Goal: Task Accomplishment & Management: Manage account settings

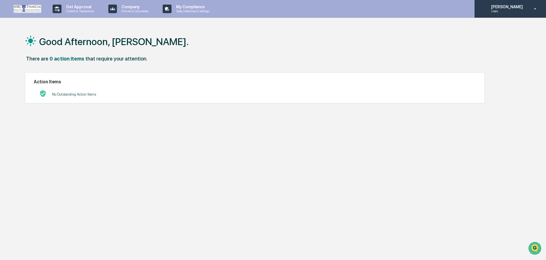
click at [501, 8] on p "[PERSON_NAME]" at bounding box center [505, 7] width 39 height 5
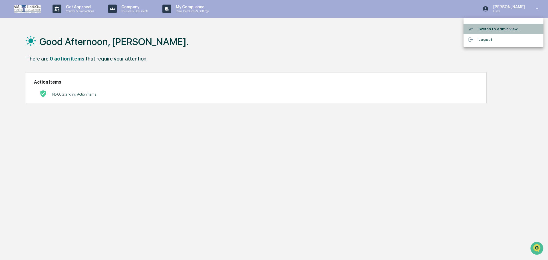
click at [496, 26] on li "Switch to Admin view..." at bounding box center [504, 29] width 80 height 11
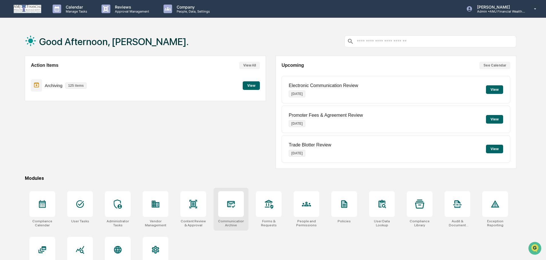
click at [231, 207] on icon at bounding box center [230, 204] width 9 height 9
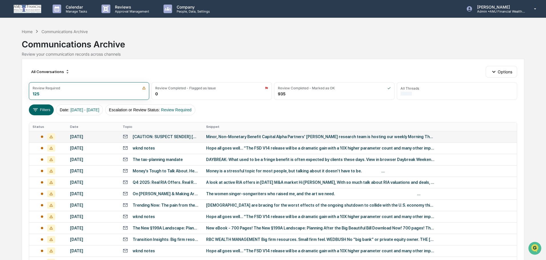
click at [85, 138] on div "[DATE]" at bounding box center [93, 137] width 46 height 5
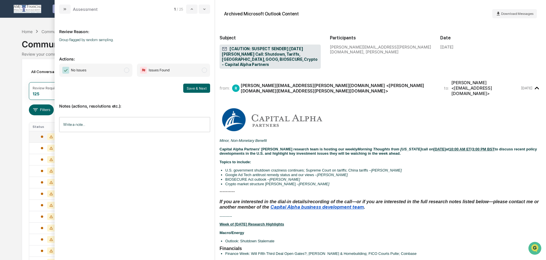
click at [127, 70] on span "modal" at bounding box center [126, 70] width 5 height 5
click at [192, 88] on button "Save & Next" at bounding box center [196, 88] width 27 height 9
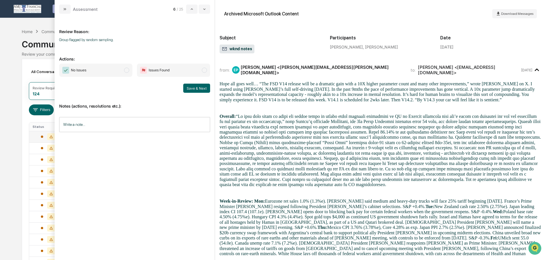
click at [124, 70] on span "modal" at bounding box center [126, 70] width 5 height 5
click at [199, 87] on button "Save & Next" at bounding box center [196, 88] width 27 height 9
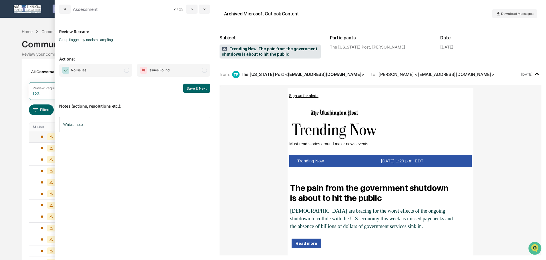
click at [125, 69] on span "modal" at bounding box center [126, 70] width 5 height 5
click at [196, 88] on button "Save & Next" at bounding box center [196, 88] width 27 height 9
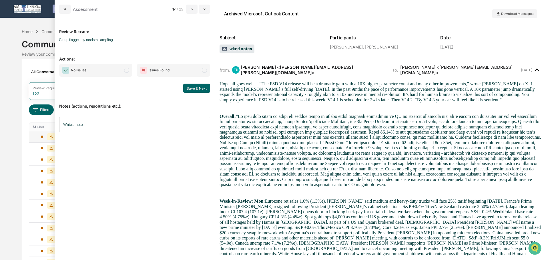
click at [125, 70] on span "modal" at bounding box center [126, 70] width 5 height 5
click at [201, 86] on button "Save & Next" at bounding box center [196, 88] width 27 height 9
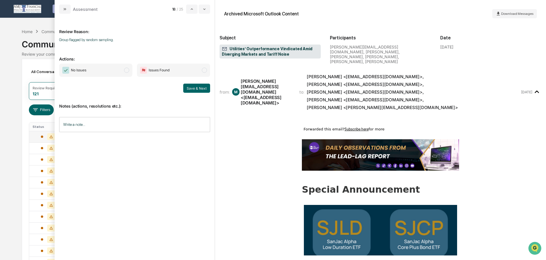
click at [127, 68] on span "modal" at bounding box center [126, 70] width 5 height 5
click at [195, 85] on button "Save & Next" at bounding box center [196, 88] width 27 height 9
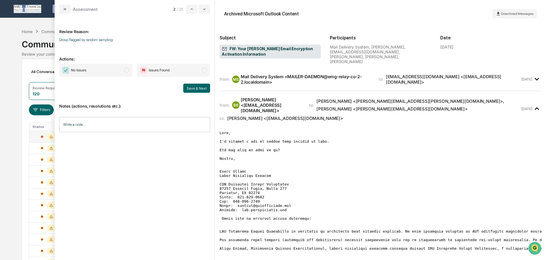
click at [127, 69] on span "modal" at bounding box center [126, 70] width 5 height 5
click at [194, 88] on button "Save & Next" at bounding box center [196, 88] width 27 height 9
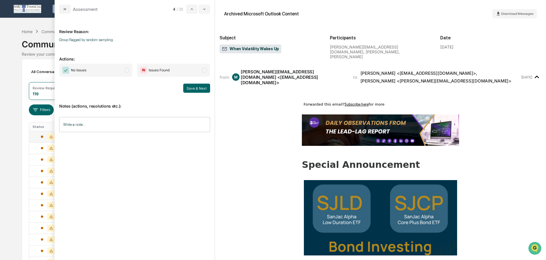
click at [126, 70] on span "modal" at bounding box center [126, 70] width 5 height 5
click at [189, 87] on button "Save & Next" at bounding box center [196, 88] width 27 height 9
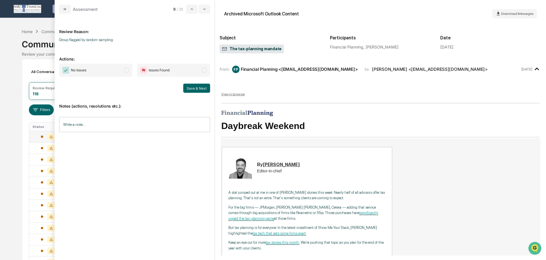
click at [127, 70] on span "modal" at bounding box center [126, 70] width 5 height 5
click at [189, 86] on button "Save & Next" at bounding box center [196, 88] width 27 height 9
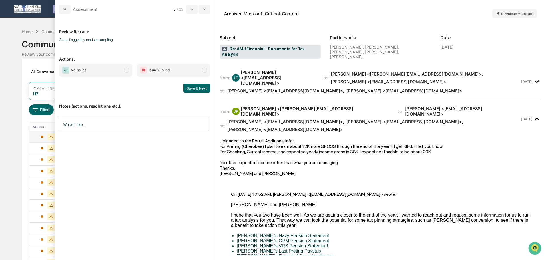
click at [132, 124] on input "Write a note..." at bounding box center [134, 124] width 151 height 15
click at [201, 170] on button "Save" at bounding box center [202, 171] width 15 height 9
click at [127, 70] on span "modal" at bounding box center [126, 70] width 5 height 5
click at [188, 87] on button "Save & Next" at bounding box center [196, 88] width 27 height 9
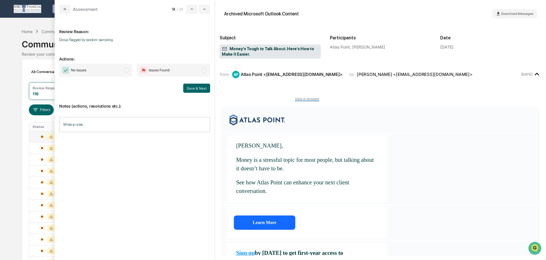
click at [126, 70] on span "modal" at bounding box center [126, 70] width 5 height 5
click at [195, 86] on button "Save & Next" at bounding box center [196, 88] width 27 height 9
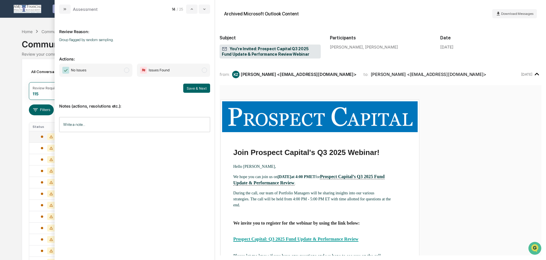
click at [126, 70] on span "modal" at bounding box center [126, 70] width 5 height 5
click at [193, 87] on button "Save & Next" at bounding box center [196, 88] width 27 height 9
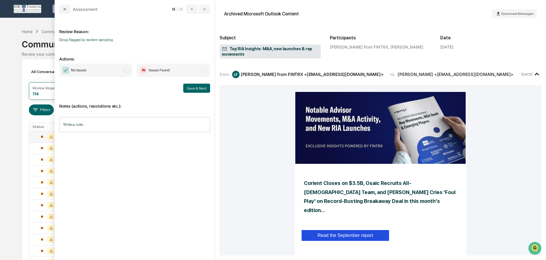
click at [127, 69] on span "modal" at bounding box center [126, 70] width 5 height 5
click at [191, 86] on button "Save & Next" at bounding box center [196, 88] width 27 height 9
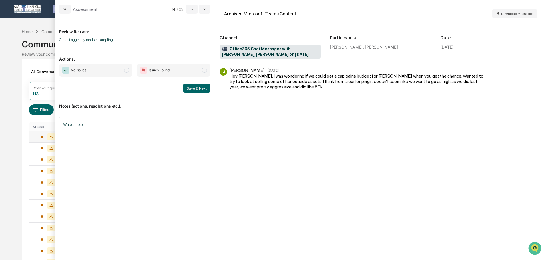
click at [89, 123] on input "Write a note..." at bounding box center [134, 124] width 151 height 15
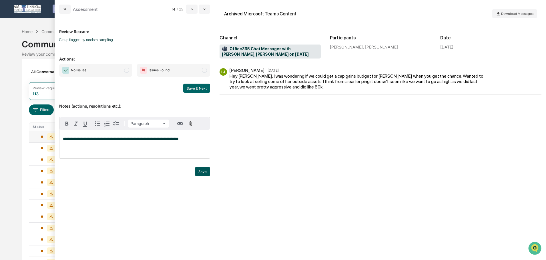
click at [201, 172] on button "Save" at bounding box center [202, 171] width 15 height 9
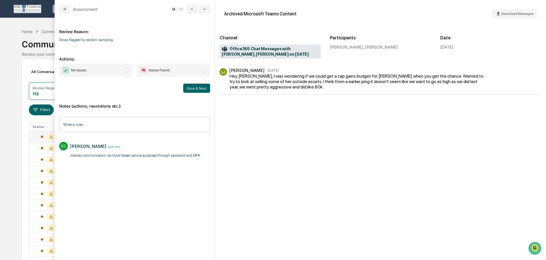
click at [127, 69] on span "modal" at bounding box center [126, 70] width 5 height 5
click at [199, 89] on button "Save & Next" at bounding box center [196, 88] width 27 height 9
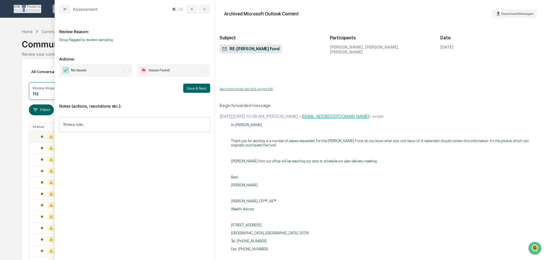
scroll to position [486, 0]
click at [111, 127] on input "Write a note..." at bounding box center [134, 124] width 151 height 15
click at [201, 171] on button "Save" at bounding box center [202, 171] width 15 height 9
click at [127, 70] on span "modal" at bounding box center [126, 70] width 5 height 5
click at [195, 87] on button "Save & Next" at bounding box center [196, 88] width 27 height 9
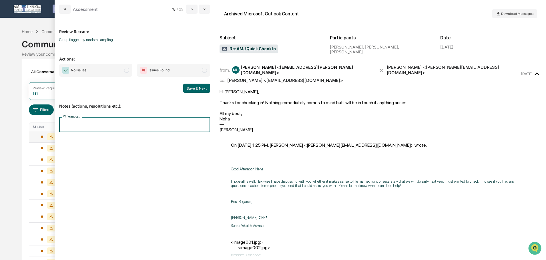
click at [100, 123] on input "Write a note..." at bounding box center [134, 124] width 151 height 15
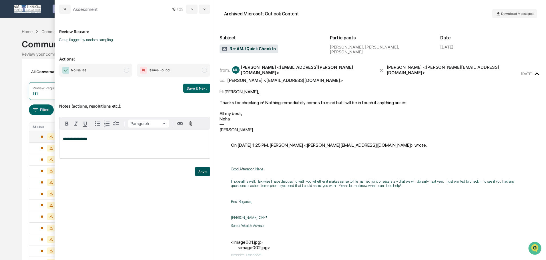
click at [202, 170] on button "Save" at bounding box center [202, 171] width 15 height 9
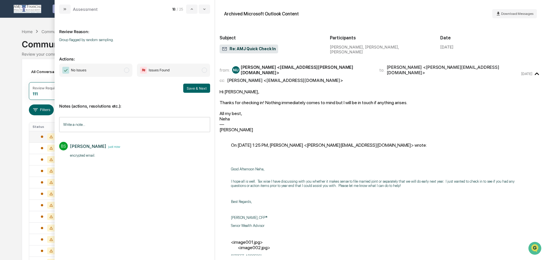
click at [126, 69] on span "modal" at bounding box center [126, 70] width 5 height 5
click at [197, 88] on button "Save & Next" at bounding box center [196, 88] width 27 height 9
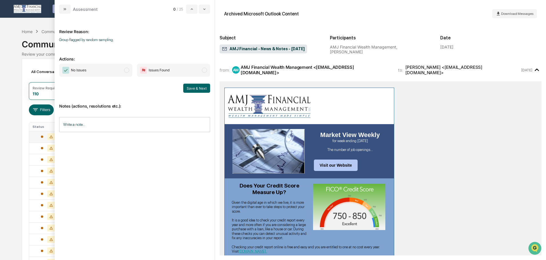
click at [127, 71] on span "modal" at bounding box center [126, 70] width 5 height 5
click at [196, 87] on button "Save & Next" at bounding box center [196, 88] width 27 height 9
click at [197, 88] on button "Save & Next" at bounding box center [196, 88] width 27 height 9
click at [69, 9] on button "modal" at bounding box center [64, 9] width 11 height 9
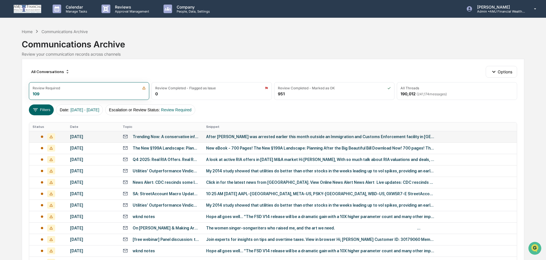
click at [99, 137] on div "[DATE]" at bounding box center [93, 137] width 46 height 5
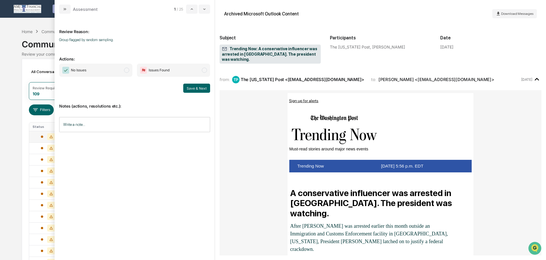
click at [126, 71] on span "modal" at bounding box center [126, 70] width 5 height 5
click at [196, 86] on button "Save & Next" at bounding box center [196, 88] width 27 height 9
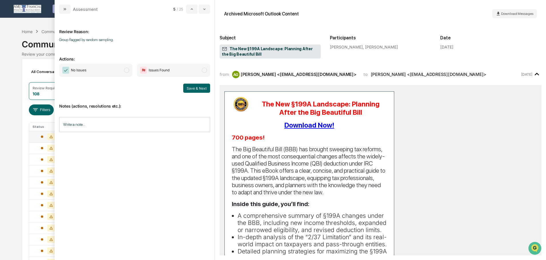
click at [125, 71] on span "modal" at bounding box center [126, 70] width 5 height 5
click at [201, 89] on button "Save & Next" at bounding box center [196, 88] width 27 height 9
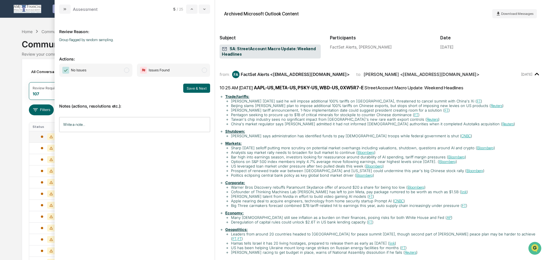
click at [126, 70] on span "modal" at bounding box center [126, 70] width 5 height 5
click at [198, 87] on button "Save & Next" at bounding box center [196, 88] width 27 height 9
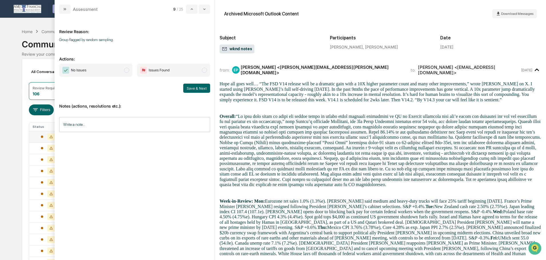
click at [126, 69] on span "modal" at bounding box center [126, 70] width 5 height 5
click at [200, 86] on button "Save & Next" at bounding box center [196, 88] width 27 height 9
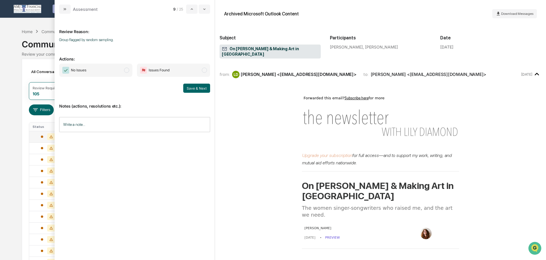
click at [126, 71] on span "modal" at bounding box center [126, 70] width 5 height 5
click at [192, 88] on button "Save & Next" at bounding box center [196, 88] width 27 height 9
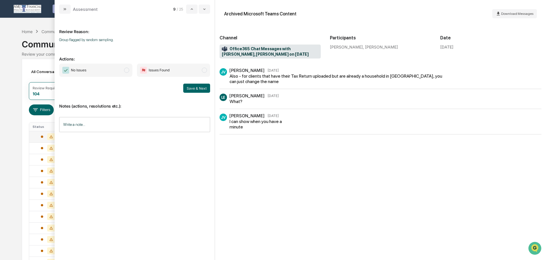
click at [125, 69] on span "modal" at bounding box center [126, 70] width 5 height 5
click at [188, 88] on button "Save & Next" at bounding box center [196, 88] width 27 height 9
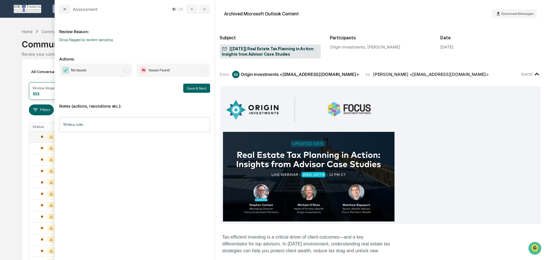
click at [125, 69] on span "modal" at bounding box center [126, 70] width 5 height 5
click at [198, 86] on button "Save & Next" at bounding box center [196, 88] width 27 height 9
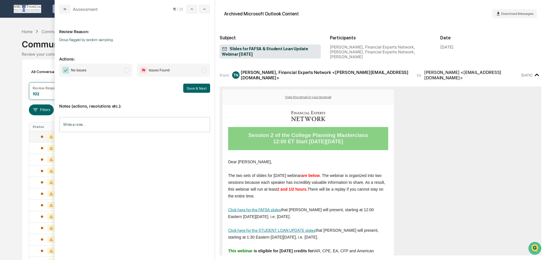
click at [126, 70] on span "modal" at bounding box center [126, 70] width 5 height 5
click at [194, 86] on button "Save & Next" at bounding box center [196, 88] width 27 height 9
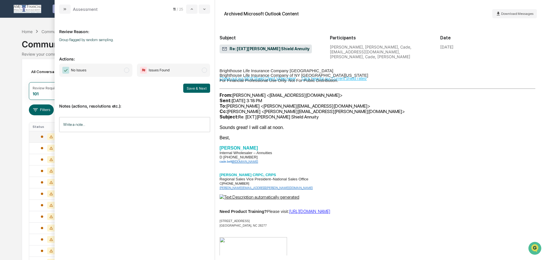
scroll to position [296, 0]
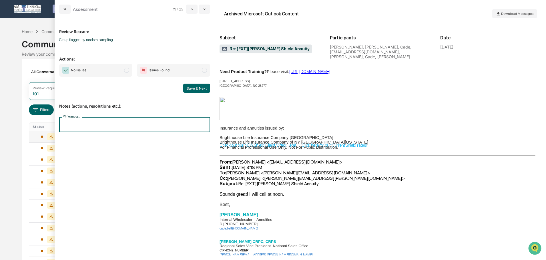
click at [81, 119] on input "Write a note..." at bounding box center [134, 124] width 151 height 15
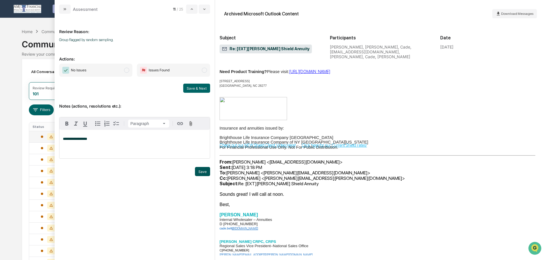
click at [202, 169] on button "Save" at bounding box center [202, 171] width 15 height 9
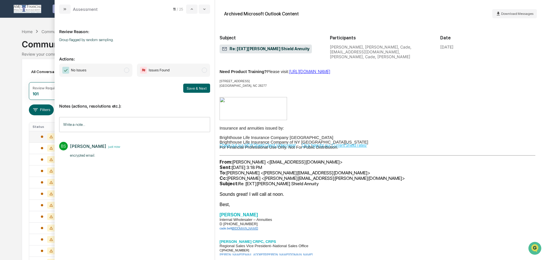
click at [126, 70] on span "modal" at bounding box center [126, 70] width 5 height 5
click at [199, 87] on button "Save & Next" at bounding box center [196, 88] width 27 height 9
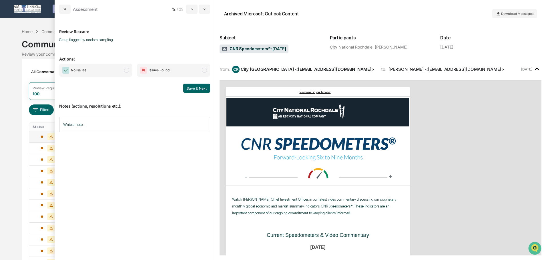
click at [125, 69] on span "modal" at bounding box center [126, 70] width 5 height 5
click at [197, 87] on button "Save & Next" at bounding box center [196, 88] width 27 height 9
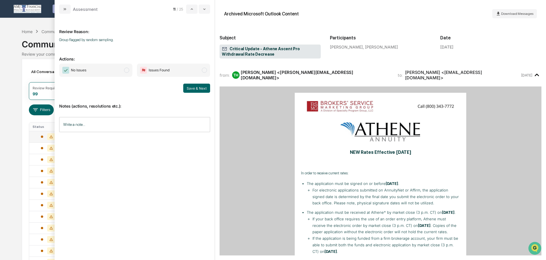
click at [126, 70] on span "modal" at bounding box center [126, 70] width 5 height 5
click at [187, 88] on button "Save & Next" at bounding box center [196, 88] width 27 height 9
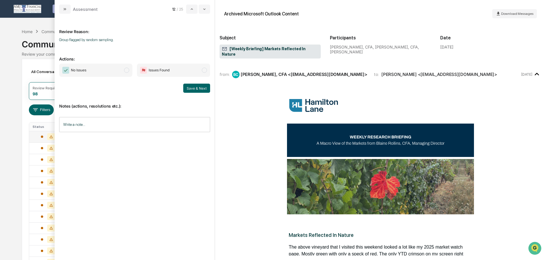
click at [125, 69] on span "modal" at bounding box center [126, 70] width 5 height 5
click at [196, 87] on button "Save & Next" at bounding box center [196, 88] width 27 height 9
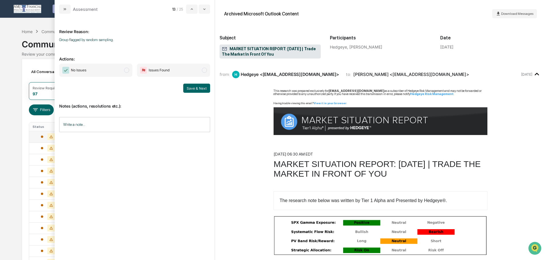
click at [126, 69] on span "modal" at bounding box center [126, 70] width 5 height 5
click at [192, 88] on button "Save & Next" at bounding box center [196, 88] width 27 height 9
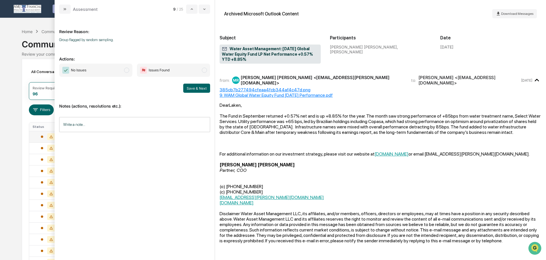
click at [125, 67] on span "No Issues" at bounding box center [95, 70] width 73 height 13
click at [192, 89] on button "Save & Next" at bounding box center [196, 88] width 27 height 9
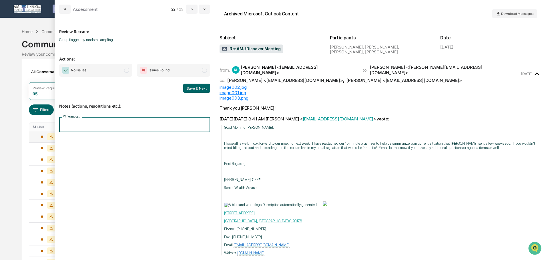
click at [117, 123] on input "Write a note..." at bounding box center [134, 124] width 151 height 15
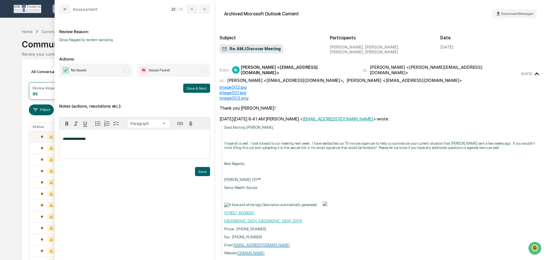
click at [204, 167] on div "Trigger" at bounding box center [134, 164] width 151 height 5
click at [203, 173] on button "Save" at bounding box center [202, 171] width 15 height 9
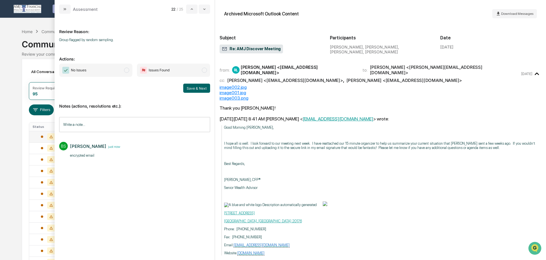
click at [127, 69] on span "modal" at bounding box center [126, 70] width 5 height 5
click at [193, 85] on button "Save & Next" at bounding box center [196, 88] width 27 height 9
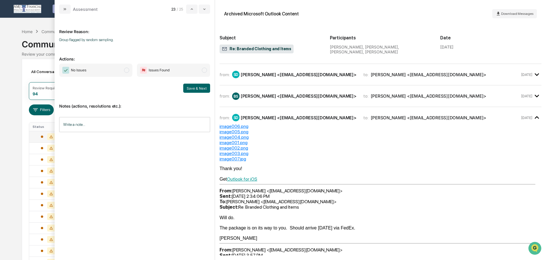
scroll to position [428, 0]
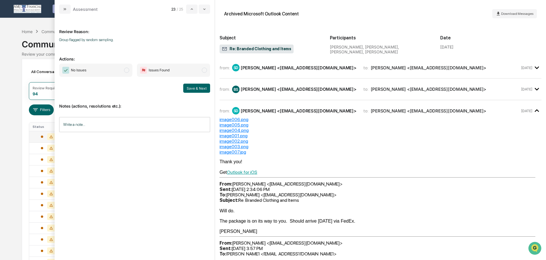
click at [127, 71] on span "modal" at bounding box center [126, 70] width 5 height 5
click at [202, 87] on button "Save & Next" at bounding box center [196, 88] width 27 height 9
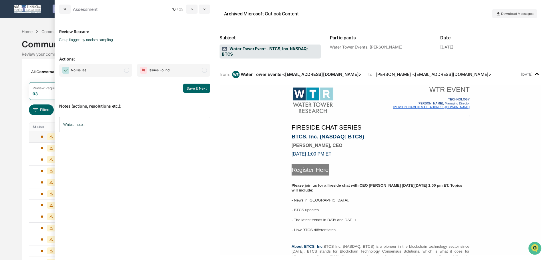
click at [127, 70] on span "modal" at bounding box center [126, 70] width 5 height 5
click at [190, 89] on button "Save & Next" at bounding box center [196, 88] width 27 height 9
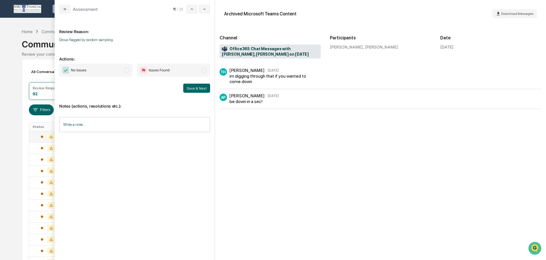
click at [127, 71] on span "modal" at bounding box center [126, 70] width 5 height 5
click at [197, 89] on button "Save & Next" at bounding box center [196, 88] width 27 height 9
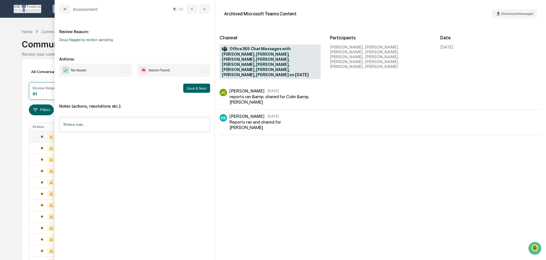
click at [125, 70] on span "modal" at bounding box center [126, 70] width 5 height 5
click at [199, 85] on button "Save & Next" at bounding box center [196, 88] width 27 height 9
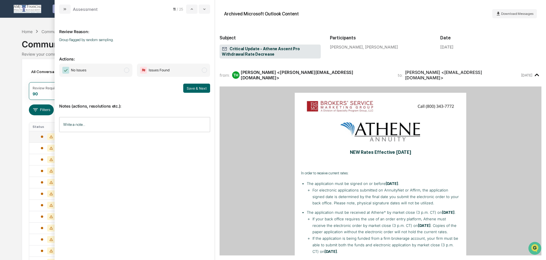
click at [125, 70] on span "modal" at bounding box center [126, 70] width 5 height 5
click at [195, 89] on button "Save & Next" at bounding box center [196, 88] width 27 height 9
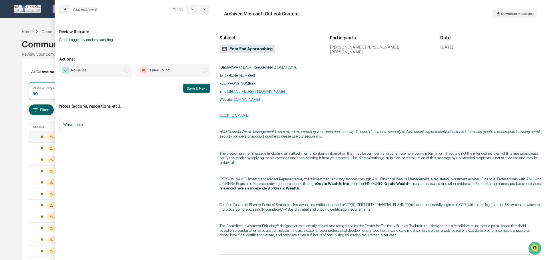
click at [129, 69] on span "modal" at bounding box center [126, 70] width 5 height 5
click at [199, 85] on button "Save & Next" at bounding box center [196, 88] width 27 height 9
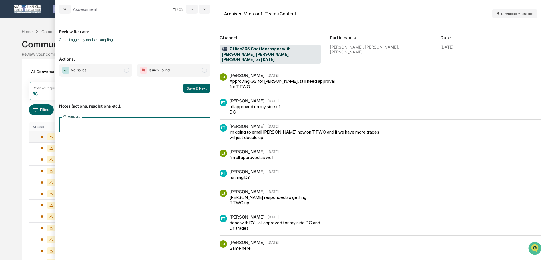
click at [122, 127] on input "Write a note..." at bounding box center [134, 124] width 151 height 15
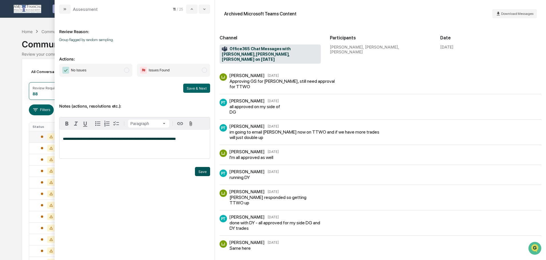
click at [201, 171] on button "Save" at bounding box center [202, 171] width 15 height 9
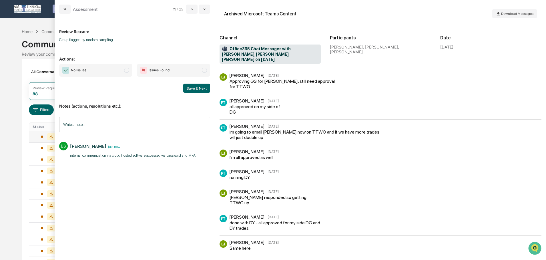
click at [126, 69] on span "modal" at bounding box center [126, 70] width 5 height 5
click at [193, 88] on button "Save & Next" at bounding box center [196, 88] width 27 height 9
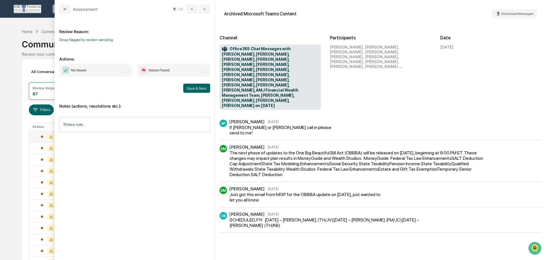
click at [125, 70] on span "modal" at bounding box center [126, 70] width 5 height 5
click at [193, 88] on button "Save & Next" at bounding box center [196, 88] width 27 height 9
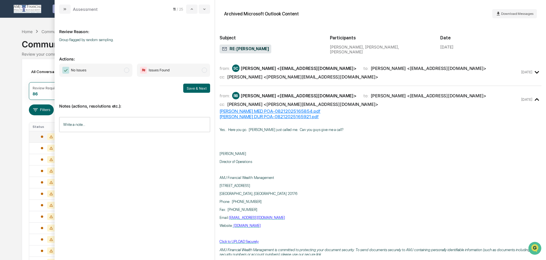
click at [534, 73] on icon "modal" at bounding box center [536, 72] width 4 height 3
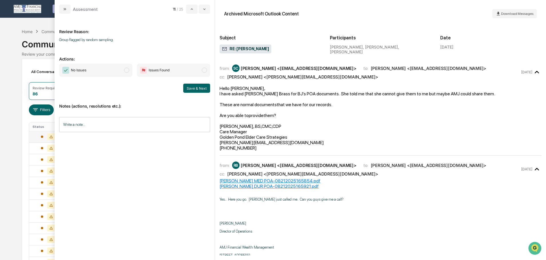
click at [533, 73] on icon "modal" at bounding box center [536, 72] width 9 height 9
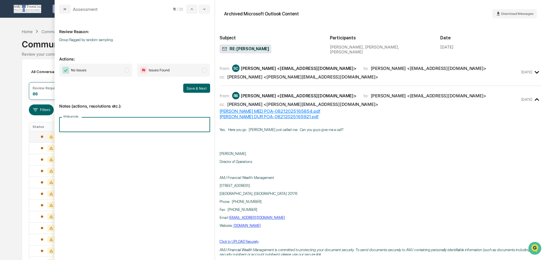
click at [79, 123] on input "Write a note..." at bounding box center [134, 124] width 151 height 15
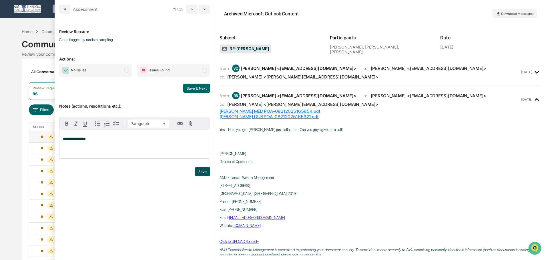
click at [204, 171] on button "Save" at bounding box center [202, 171] width 15 height 9
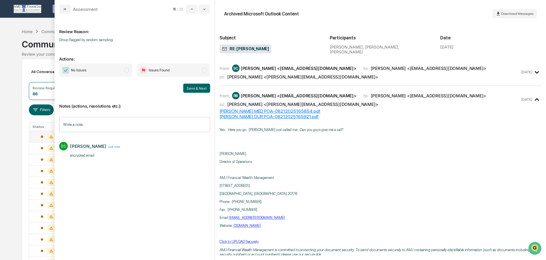
click at [128, 71] on span "modal" at bounding box center [126, 70] width 5 height 5
click at [202, 85] on button "Save & Next" at bounding box center [196, 88] width 27 height 9
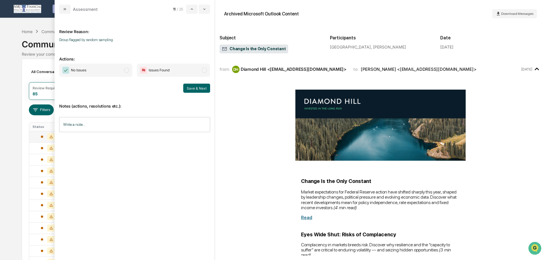
click at [128, 69] on span "modal" at bounding box center [126, 70] width 5 height 5
click at [208, 87] on button "Save & Next" at bounding box center [196, 88] width 27 height 9
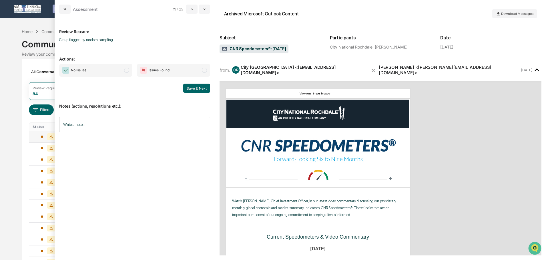
click at [129, 71] on span "modal" at bounding box center [126, 70] width 5 height 5
click at [200, 84] on button "Save & Next" at bounding box center [196, 88] width 27 height 9
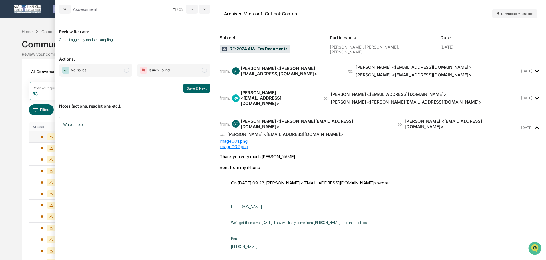
click at [534, 68] on icon "modal" at bounding box center [536, 71] width 9 height 9
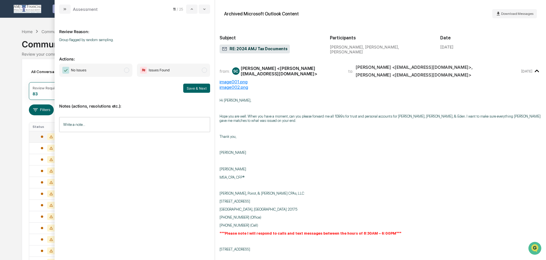
click at [534, 68] on icon "modal" at bounding box center [536, 71] width 9 height 9
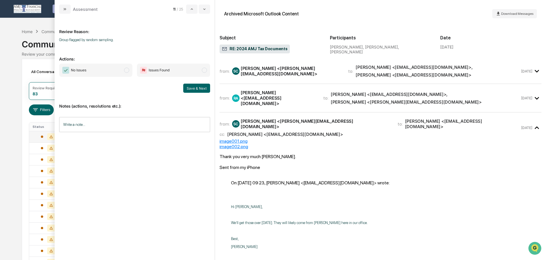
click at [534, 97] on icon "modal" at bounding box center [536, 98] width 4 height 3
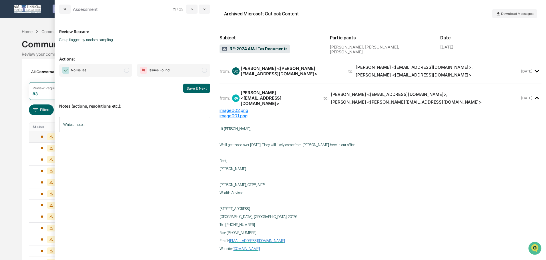
click at [534, 94] on icon "modal" at bounding box center [536, 98] width 9 height 9
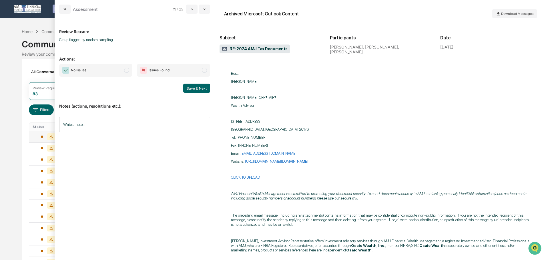
scroll to position [171, 0]
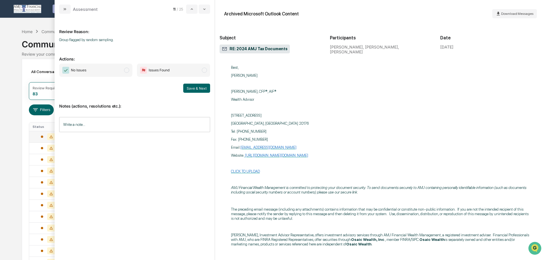
click at [75, 128] on input "Write a note..." at bounding box center [134, 124] width 151 height 15
click at [204, 170] on button "Save" at bounding box center [202, 171] width 15 height 9
click at [125, 69] on span "modal" at bounding box center [126, 70] width 5 height 5
click at [189, 87] on button "Save & Next" at bounding box center [196, 88] width 27 height 9
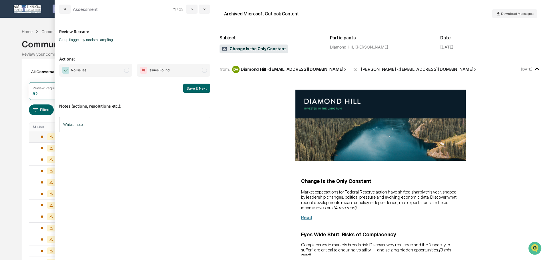
click at [125, 69] on span "modal" at bounding box center [126, 70] width 5 height 5
click at [191, 88] on button "Save & Next" at bounding box center [196, 88] width 27 height 9
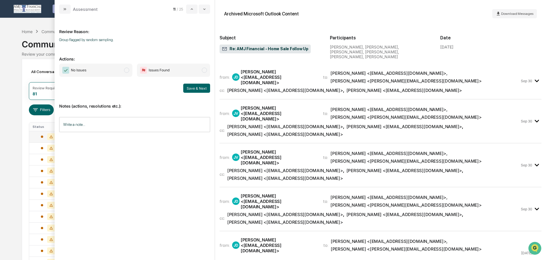
click at [533, 76] on icon "modal" at bounding box center [536, 80] width 9 height 9
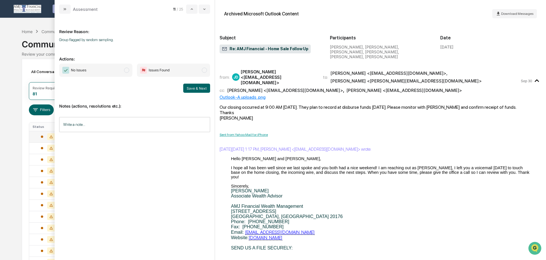
click at [533, 76] on icon "modal" at bounding box center [536, 80] width 9 height 9
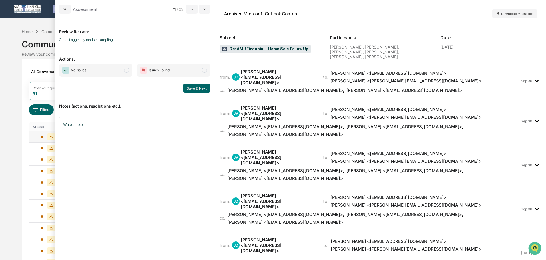
click at [536, 117] on icon "modal" at bounding box center [536, 121] width 9 height 9
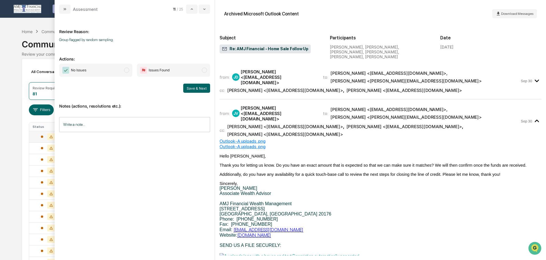
click at [536, 117] on icon "modal" at bounding box center [536, 121] width 9 height 9
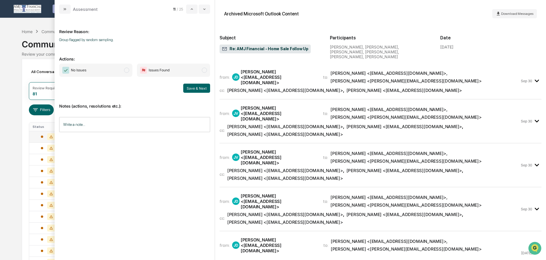
click at [532, 76] on icon "modal" at bounding box center [536, 80] width 9 height 9
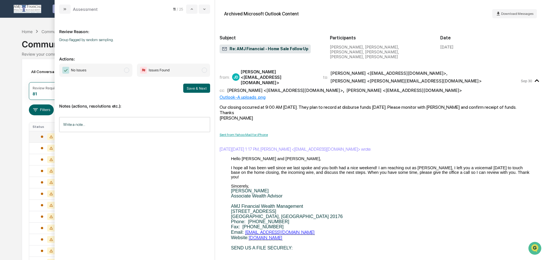
click at [532, 76] on icon "modal" at bounding box center [536, 80] width 9 height 9
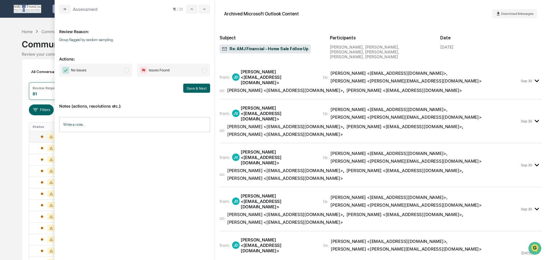
click at [534, 164] on icon "modal" at bounding box center [536, 165] width 4 height 3
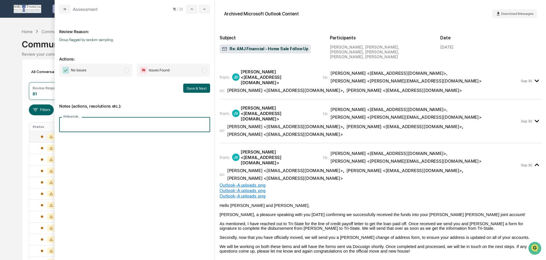
click at [71, 123] on input "Write a note..." at bounding box center [134, 124] width 151 height 15
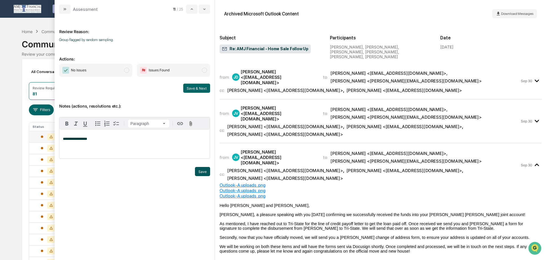
click at [202, 169] on button "Save" at bounding box center [202, 171] width 15 height 9
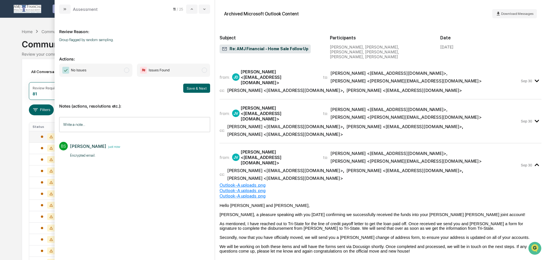
click at [128, 70] on span "modal" at bounding box center [126, 70] width 5 height 5
click at [187, 88] on button "Save & Next" at bounding box center [196, 88] width 27 height 9
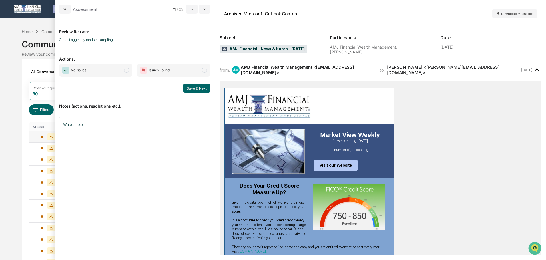
click at [128, 71] on span "modal" at bounding box center [126, 70] width 5 height 5
click at [195, 91] on button "Save & Next" at bounding box center [196, 88] width 27 height 9
click at [127, 70] on span "modal" at bounding box center [126, 70] width 5 height 5
click at [197, 88] on button "Save & Next" at bounding box center [196, 88] width 27 height 9
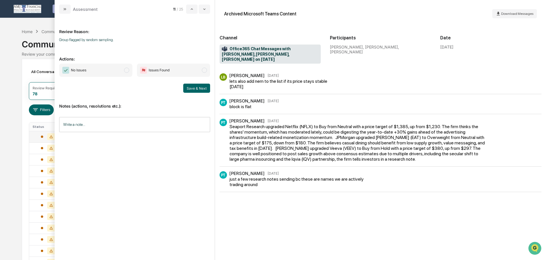
click at [128, 68] on span "modal" at bounding box center [126, 70] width 5 height 5
click at [197, 87] on button "Save & Next" at bounding box center [196, 88] width 27 height 9
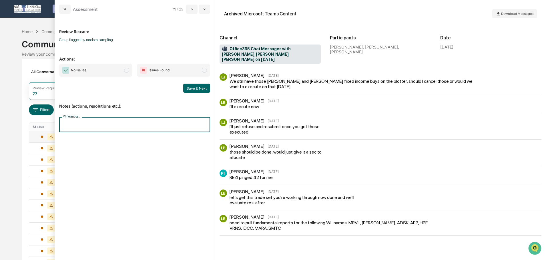
click at [110, 124] on input "Write a note..." at bounding box center [134, 124] width 151 height 15
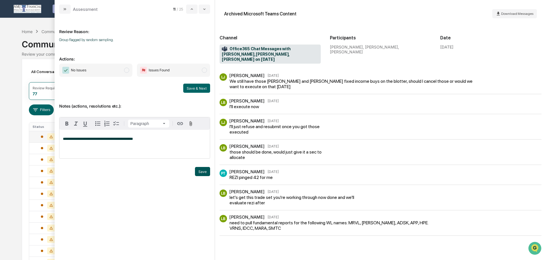
click at [205, 172] on button "Save" at bounding box center [202, 171] width 15 height 9
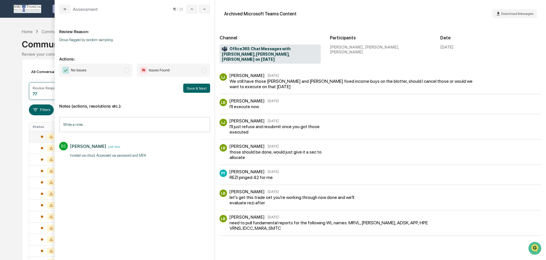
click at [126, 69] on span "modal" at bounding box center [126, 70] width 5 height 5
click at [195, 89] on button "Save & Next" at bounding box center [196, 88] width 27 height 9
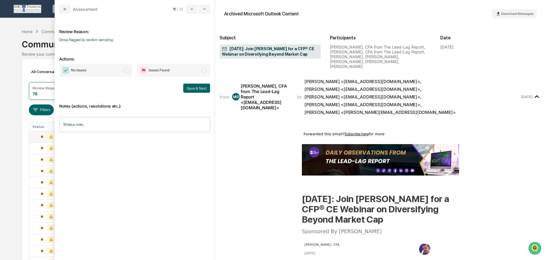
click at [125, 71] on span "modal" at bounding box center [126, 70] width 5 height 5
click at [197, 89] on button "Save & Next" at bounding box center [196, 88] width 27 height 9
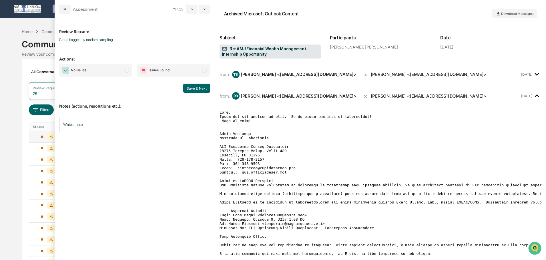
click at [127, 70] on span "modal" at bounding box center [126, 70] width 5 height 5
click at [199, 89] on button "Save & Next" at bounding box center [196, 88] width 27 height 9
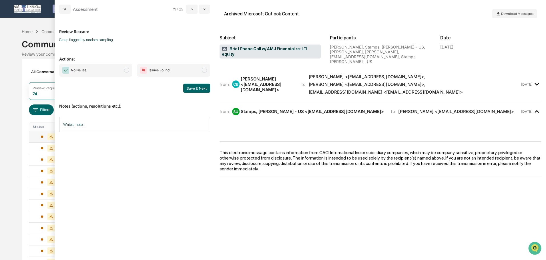
click at [536, 80] on icon "modal" at bounding box center [536, 84] width 9 height 9
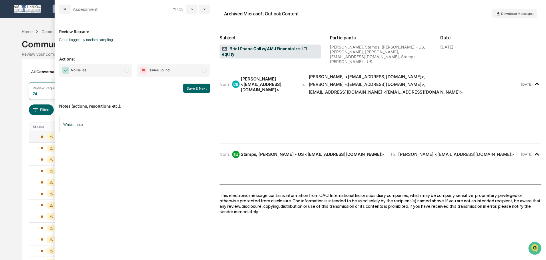
click at [536, 80] on icon "modal" at bounding box center [536, 84] width 9 height 9
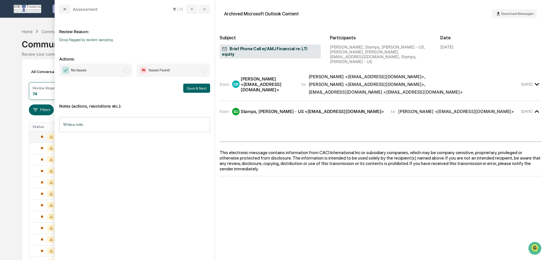
click at [536, 107] on icon "modal" at bounding box center [536, 111] width 9 height 9
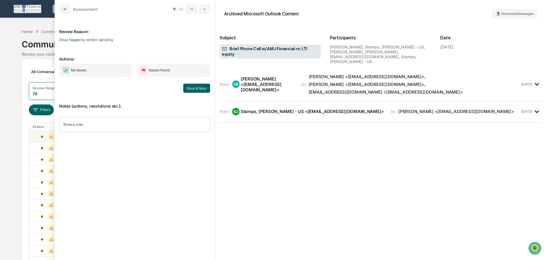
click at [536, 107] on icon "modal" at bounding box center [536, 111] width 9 height 9
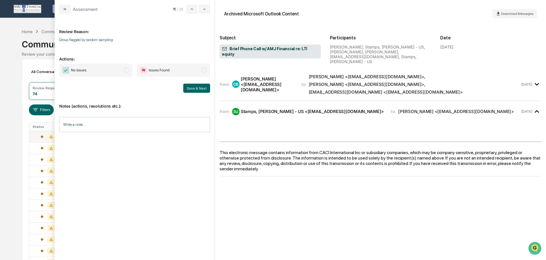
click at [127, 70] on span "modal" at bounding box center [126, 70] width 5 height 5
click at [203, 87] on button "Save & Next" at bounding box center [196, 88] width 27 height 9
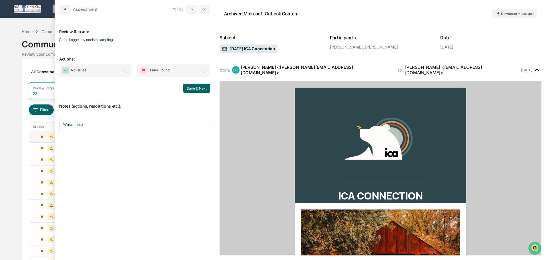
click at [125, 68] on span "modal" at bounding box center [126, 70] width 5 height 5
click at [200, 85] on button "Save & Next" at bounding box center [196, 88] width 27 height 9
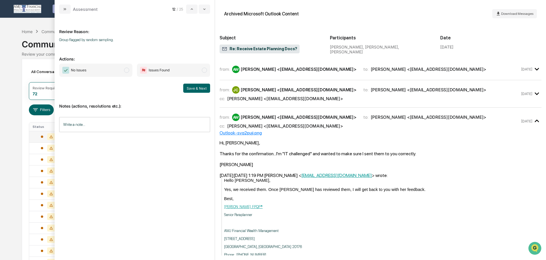
click at [113, 125] on input "Write a note..." at bounding box center [134, 124] width 151 height 15
click at [202, 172] on button "Save" at bounding box center [202, 171] width 15 height 9
click at [128, 70] on span "modal" at bounding box center [126, 70] width 5 height 5
click at [202, 86] on button "Save & Next" at bounding box center [196, 88] width 27 height 9
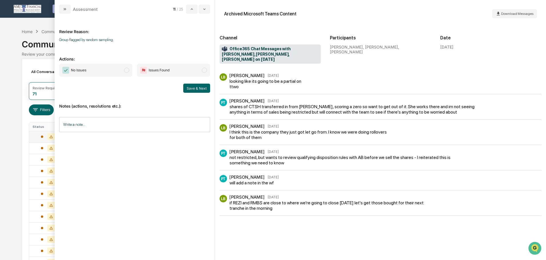
click at [127, 70] on span "modal" at bounding box center [126, 70] width 5 height 5
click at [205, 87] on button "Save & Next" at bounding box center [196, 88] width 27 height 9
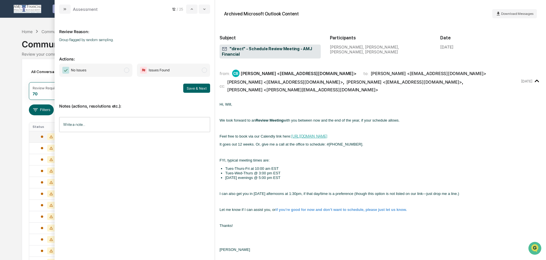
click at [126, 71] on span "modal" at bounding box center [126, 70] width 5 height 5
click at [190, 90] on button "Save & Next" at bounding box center [196, 88] width 27 height 9
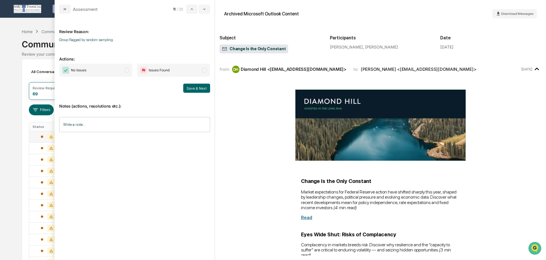
click at [124, 71] on span "No Issues" at bounding box center [95, 70] width 73 height 13
click at [186, 87] on button "Save & Next" at bounding box center [196, 88] width 27 height 9
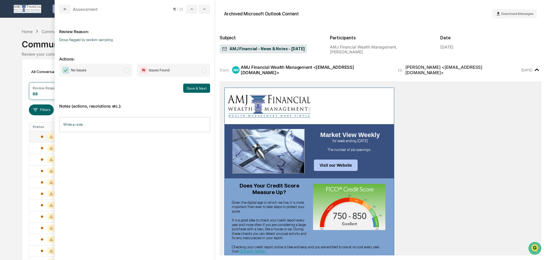
click at [125, 69] on span "modal" at bounding box center [126, 70] width 5 height 5
click at [192, 89] on button "Save & Next" at bounding box center [196, 88] width 27 height 9
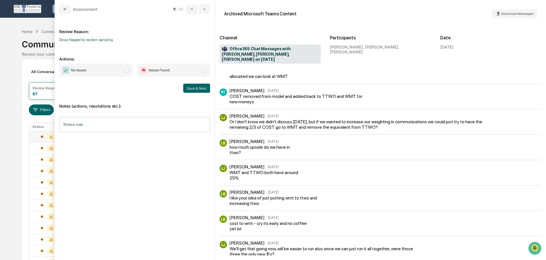
scroll to position [16, 0]
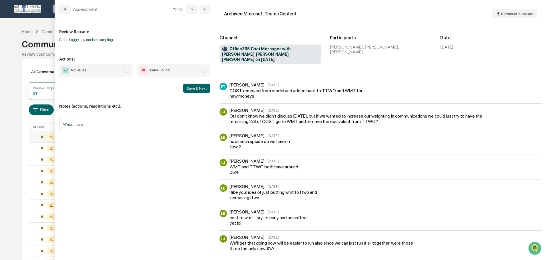
click at [126, 70] on span "modal" at bounding box center [126, 70] width 5 height 5
click at [194, 90] on button "Save & Next" at bounding box center [196, 88] width 27 height 9
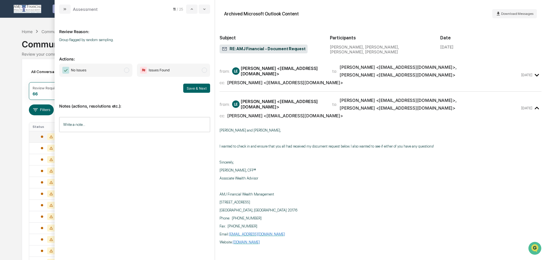
click at [147, 128] on input "Write a note..." at bounding box center [134, 124] width 151 height 15
click at [201, 170] on button "Save" at bounding box center [202, 171] width 15 height 9
click at [127, 70] on span "modal" at bounding box center [126, 70] width 5 height 5
click at [203, 88] on button "Save & Next" at bounding box center [196, 88] width 27 height 9
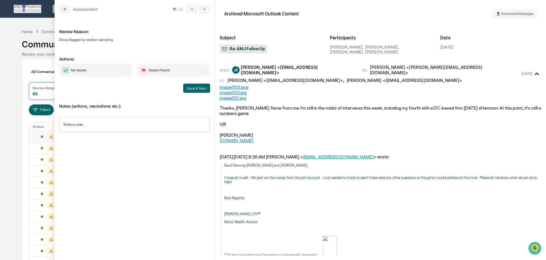
click at [115, 125] on input "Write a note..." at bounding box center [134, 124] width 151 height 15
click at [200, 170] on button "Save" at bounding box center [202, 171] width 15 height 9
click at [126, 69] on span "modal" at bounding box center [126, 70] width 5 height 5
click at [192, 87] on button "Save & Next" at bounding box center [196, 88] width 27 height 9
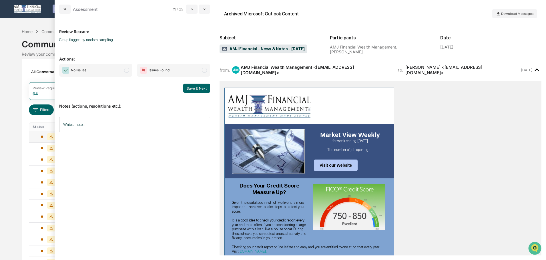
click at [125, 68] on span "modal" at bounding box center [126, 70] width 5 height 5
click at [195, 87] on button "Save & Next" at bounding box center [196, 88] width 27 height 9
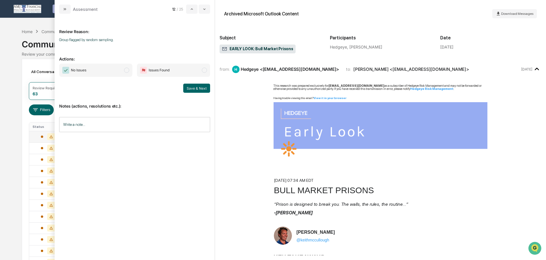
click at [125, 70] on span "modal" at bounding box center [126, 70] width 5 height 5
click at [189, 87] on button "Save & Next" at bounding box center [196, 88] width 27 height 9
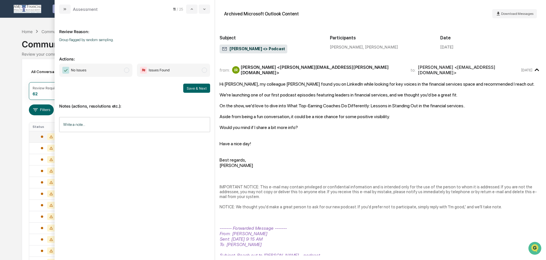
click at [125, 70] on span "modal" at bounding box center [126, 70] width 5 height 5
click at [191, 87] on button "Save & Next" at bounding box center [196, 88] width 27 height 9
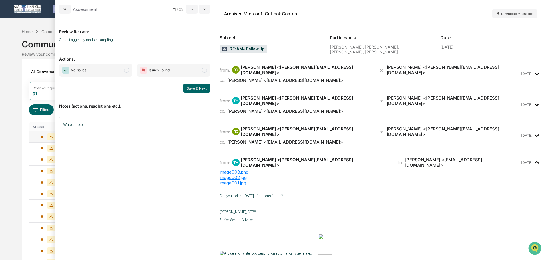
click at [96, 123] on input "Write a note..." at bounding box center [134, 124] width 151 height 15
click at [204, 171] on button "Save" at bounding box center [202, 171] width 15 height 9
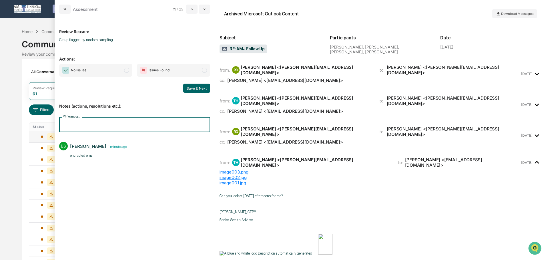
click at [125, 125] on input "Write a note..." at bounding box center [134, 124] width 151 height 15
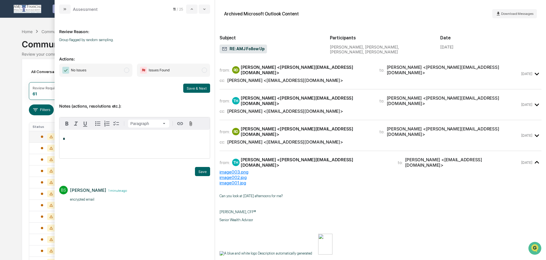
click at [145, 98] on p "Notes (actions, resolutions etc.):" at bounding box center [134, 103] width 151 height 12
click at [125, 69] on span "modal" at bounding box center [126, 70] width 5 height 5
click at [195, 85] on button "Save & Next" at bounding box center [196, 88] width 27 height 9
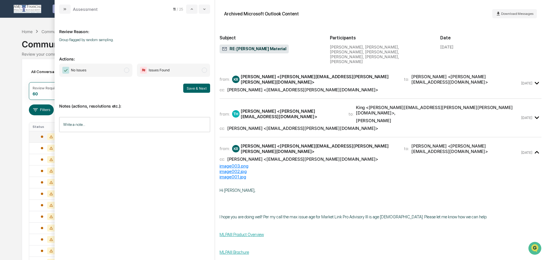
click at [534, 113] on icon "modal" at bounding box center [536, 117] width 9 height 9
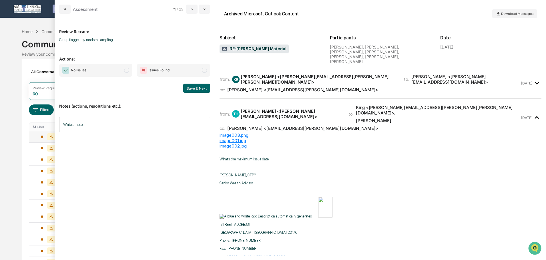
click at [534, 113] on icon "modal" at bounding box center [536, 117] width 9 height 9
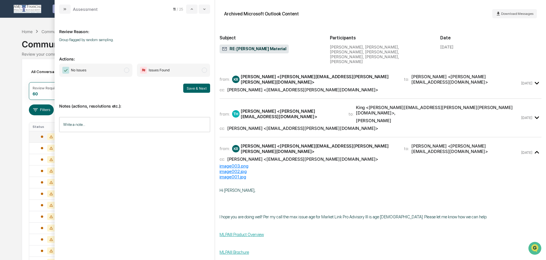
click at [534, 82] on icon "modal" at bounding box center [536, 83] width 4 height 3
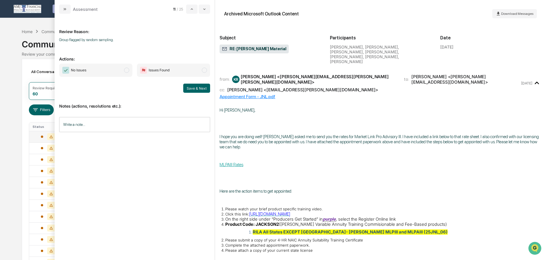
click at [533, 79] on icon "modal" at bounding box center [536, 83] width 9 height 9
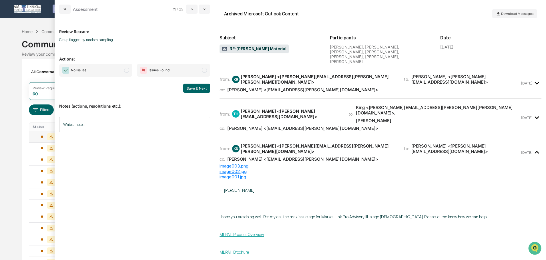
click at [126, 71] on span "modal" at bounding box center [126, 70] width 5 height 5
click at [200, 87] on button "Save & Next" at bounding box center [196, 88] width 27 height 9
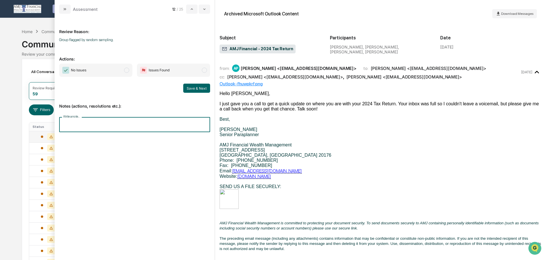
click at [76, 125] on input "Write a note..." at bounding box center [134, 124] width 151 height 15
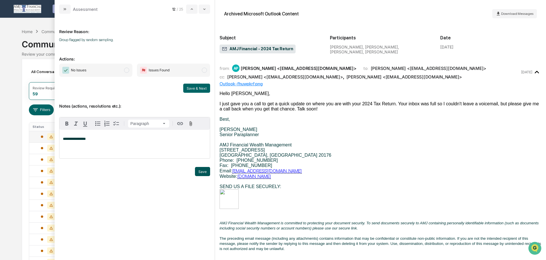
click at [202, 171] on button "Save" at bounding box center [202, 171] width 15 height 9
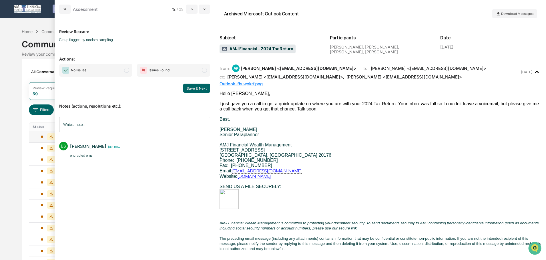
click at [125, 71] on span "modal" at bounding box center [126, 70] width 5 height 5
click at [185, 90] on button "Save & Next" at bounding box center [196, 88] width 27 height 9
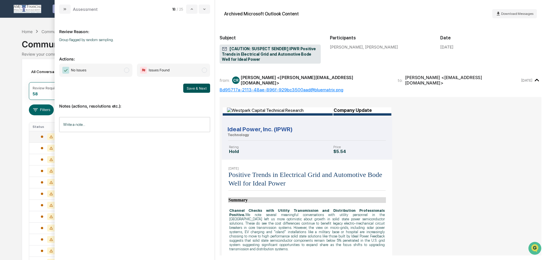
click at [127, 69] on span "modal" at bounding box center [126, 70] width 5 height 5
click at [199, 86] on button "Save & Next" at bounding box center [196, 88] width 27 height 9
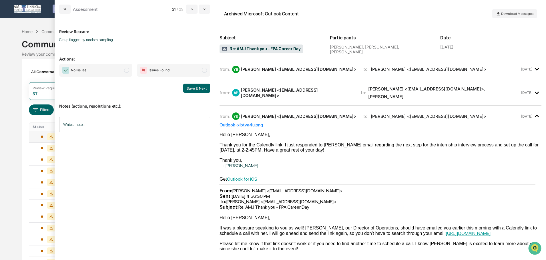
click at [533, 69] on icon "modal" at bounding box center [536, 69] width 9 height 9
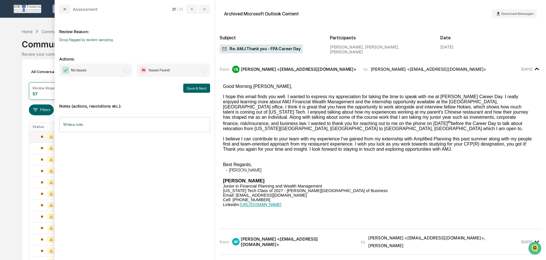
click at [533, 68] on icon "modal" at bounding box center [536, 69] width 9 height 9
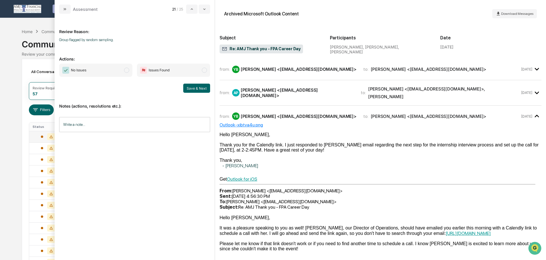
click at [534, 90] on icon "modal" at bounding box center [536, 92] width 9 height 9
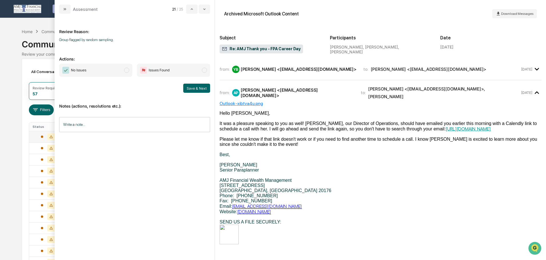
click at [534, 91] on icon "modal" at bounding box center [536, 92] width 4 height 3
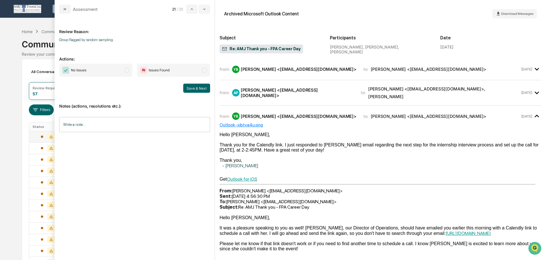
click at [127, 71] on span "modal" at bounding box center [126, 70] width 5 height 5
click at [204, 86] on button "Save & Next" at bounding box center [196, 88] width 27 height 9
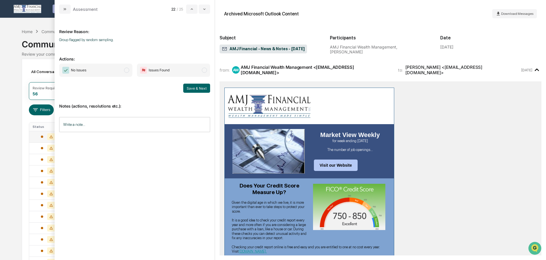
click at [127, 69] on span "modal" at bounding box center [126, 70] width 5 height 5
click at [193, 89] on button "Save & Next" at bounding box center [196, 88] width 27 height 9
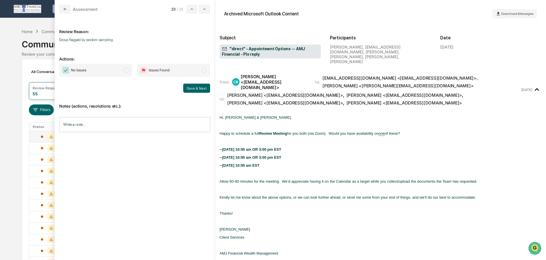
click at [127, 71] on span "modal" at bounding box center [126, 70] width 5 height 5
click at [191, 87] on button "Save & Next" at bounding box center [196, 88] width 27 height 9
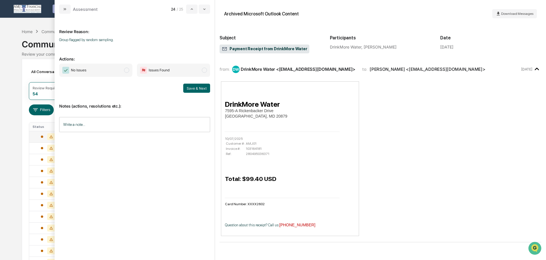
click at [125, 69] on span "modal" at bounding box center [126, 70] width 5 height 5
click at [191, 88] on button "Save & Next" at bounding box center [196, 88] width 27 height 9
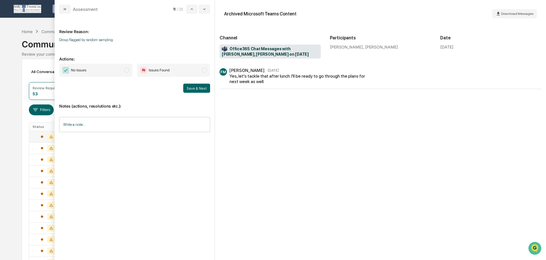
click at [126, 69] on span "modal" at bounding box center [126, 70] width 5 height 5
click at [195, 89] on button "Save & Next" at bounding box center [196, 88] width 27 height 9
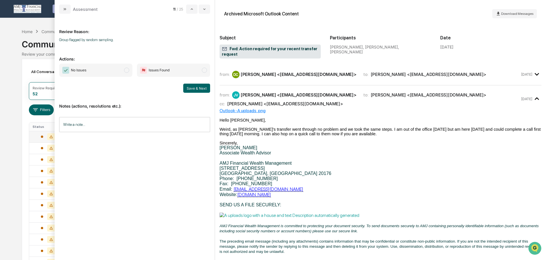
click at [115, 127] on input "Write a note..." at bounding box center [134, 124] width 151 height 15
click at [207, 169] on button "Save" at bounding box center [202, 171] width 15 height 9
click at [125, 69] on span "modal" at bounding box center [126, 70] width 5 height 5
click at [196, 88] on button "Save & Next" at bounding box center [196, 88] width 27 height 9
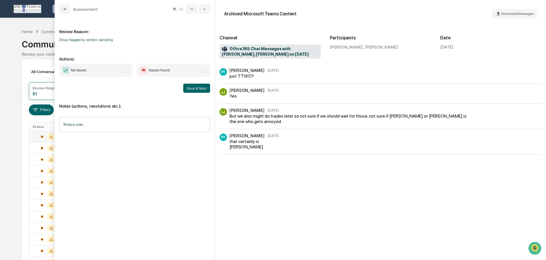
click at [125, 69] on span "modal" at bounding box center [126, 70] width 5 height 5
click at [195, 87] on button "Save & Next" at bounding box center [196, 88] width 27 height 9
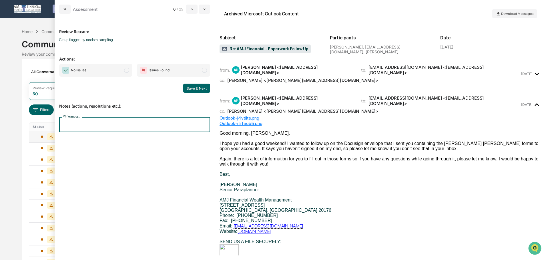
click at [155, 117] on input "Write a note..." at bounding box center [134, 124] width 151 height 15
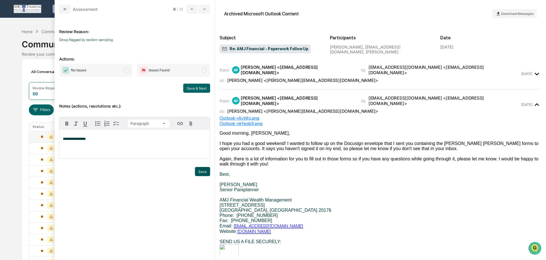
click at [208, 171] on button "Save" at bounding box center [202, 171] width 15 height 9
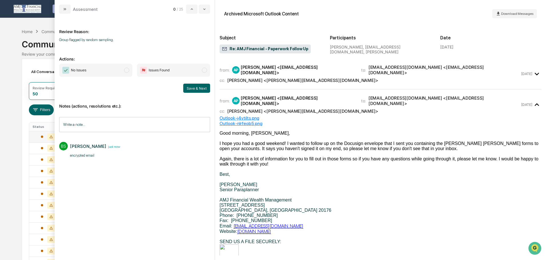
click at [125, 71] on span "modal" at bounding box center [126, 70] width 5 height 5
click at [190, 87] on button "Save & Next" at bounding box center [196, 88] width 27 height 9
click at [193, 86] on button "Save & Next" at bounding box center [196, 88] width 27 height 9
click at [64, 7] on icon "modal" at bounding box center [65, 9] width 5 height 5
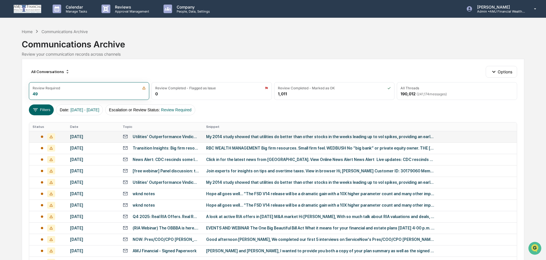
click at [148, 137] on div "Utilities’ Outperformance Vindicated Amid Diverging Markets and Tariff Noise" at bounding box center [166, 137] width 67 height 5
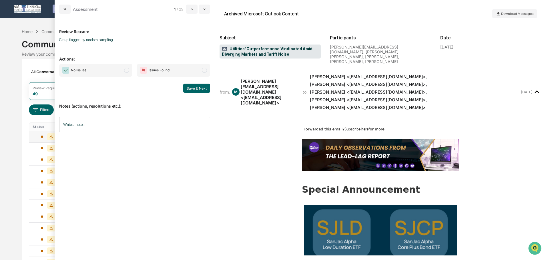
click at [127, 69] on span "modal" at bounding box center [126, 70] width 5 height 5
click at [199, 88] on button "Save & Next" at bounding box center [196, 88] width 27 height 9
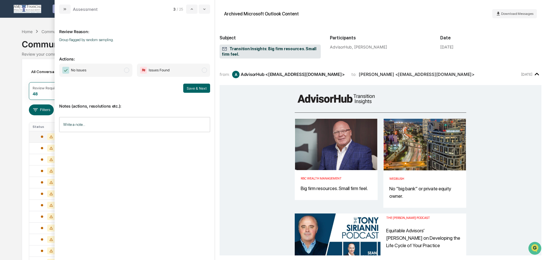
click at [125, 69] on span "modal" at bounding box center [126, 70] width 5 height 5
click at [198, 87] on button "Save & Next" at bounding box center [196, 88] width 27 height 9
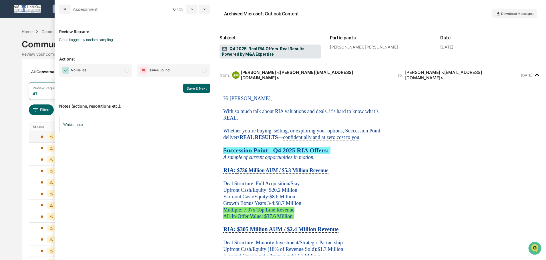
click at [126, 69] on span "modal" at bounding box center [126, 70] width 5 height 5
click at [195, 87] on button "Save & Next" at bounding box center [196, 88] width 27 height 9
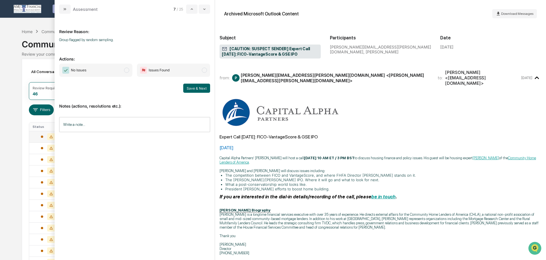
click at [124, 70] on span "modal" at bounding box center [126, 70] width 5 height 5
click at [196, 88] on button "Save & Next" at bounding box center [196, 88] width 27 height 9
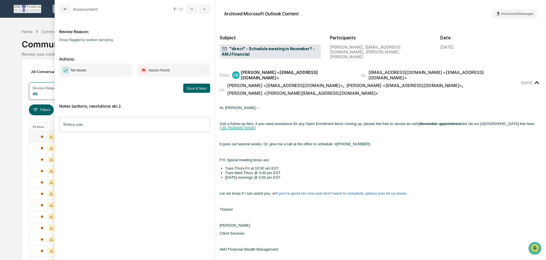
click at [125, 70] on span "modal" at bounding box center [126, 70] width 5 height 5
click at [200, 88] on button "Save & Next" at bounding box center [196, 88] width 27 height 9
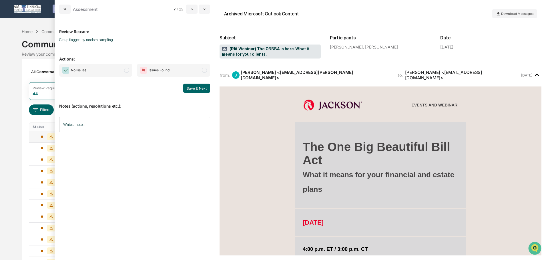
click at [124, 71] on span "modal" at bounding box center [126, 70] width 5 height 5
click at [187, 91] on button "Save & Next" at bounding box center [196, 88] width 27 height 9
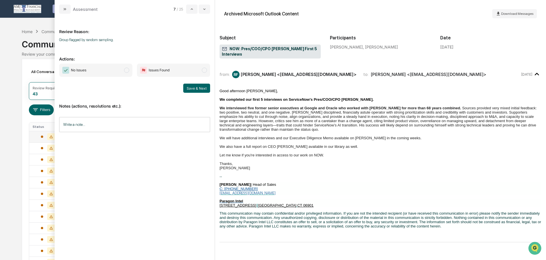
click at [126, 69] on span "modal" at bounding box center [126, 70] width 5 height 5
click at [197, 87] on button "Save & Next" at bounding box center [196, 88] width 27 height 9
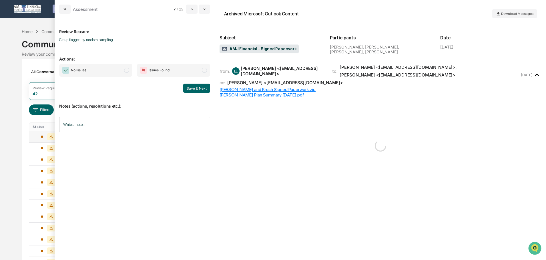
click at [155, 125] on input "Write a note..." at bounding box center [134, 124] width 151 height 15
click at [207, 170] on button "Save" at bounding box center [202, 171] width 15 height 9
click at [129, 69] on span "No Issues" at bounding box center [95, 70] width 73 height 13
click at [198, 87] on button "Save & Next" at bounding box center [196, 88] width 27 height 9
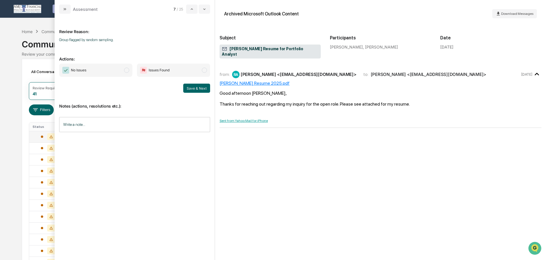
click at [125, 70] on span "modal" at bounding box center [126, 70] width 5 height 5
click at [195, 87] on button "Save & Next" at bounding box center [196, 88] width 27 height 9
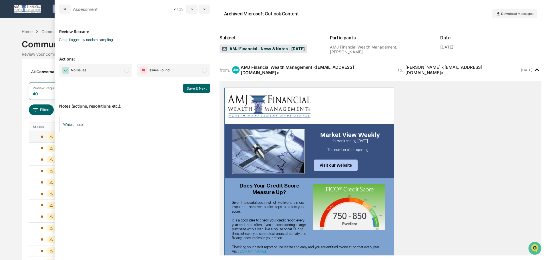
click at [124, 69] on span "No Issues" at bounding box center [95, 70] width 73 height 13
click at [194, 92] on button "Save & Next" at bounding box center [196, 88] width 27 height 9
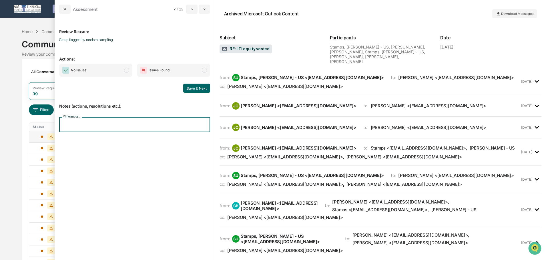
click at [130, 120] on input "Write a note..." at bounding box center [134, 124] width 151 height 15
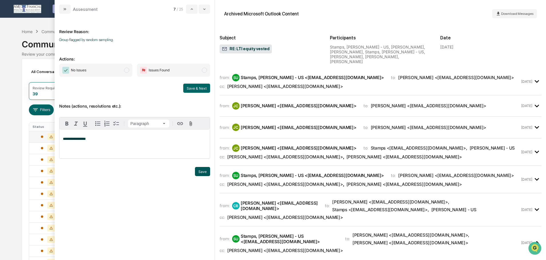
click at [200, 171] on button "Save" at bounding box center [202, 171] width 15 height 9
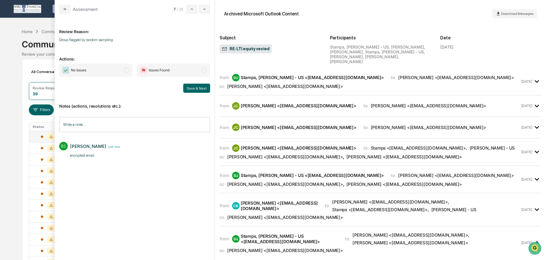
click at [125, 70] on span "modal" at bounding box center [126, 70] width 5 height 5
click at [202, 85] on button "Save & Next" at bounding box center [196, 88] width 27 height 9
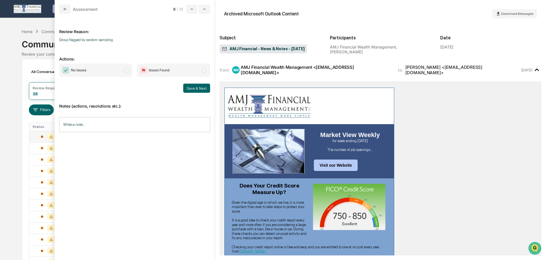
click at [126, 70] on span "modal" at bounding box center [126, 70] width 5 height 5
click at [196, 86] on button "Save & Next" at bounding box center [196, 88] width 27 height 9
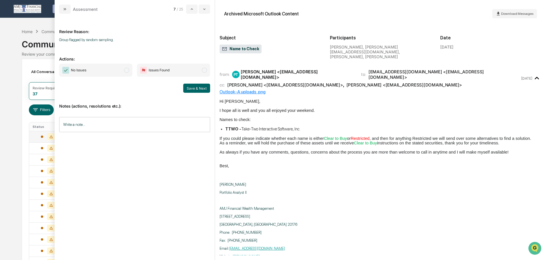
click at [183, 122] on input "Write a note..." at bounding box center [134, 124] width 151 height 15
click at [207, 174] on button "Save" at bounding box center [202, 171] width 15 height 9
click at [127, 68] on span "modal" at bounding box center [126, 70] width 5 height 5
click at [200, 87] on button "Save & Next" at bounding box center [196, 88] width 27 height 9
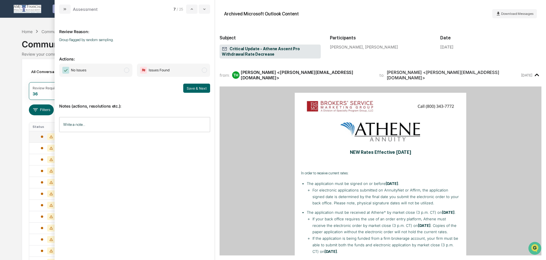
click at [127, 70] on span "modal" at bounding box center [126, 70] width 5 height 5
click at [197, 85] on button "Save & Next" at bounding box center [196, 88] width 27 height 9
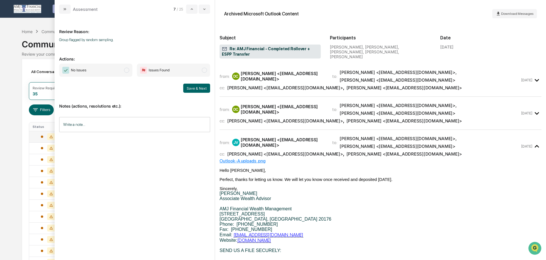
click at [146, 121] on input "Write a note..." at bounding box center [134, 124] width 151 height 15
click at [204, 169] on button "Save" at bounding box center [202, 171] width 15 height 9
click at [126, 70] on span "modal" at bounding box center [126, 70] width 5 height 5
click at [190, 88] on button "Save & Next" at bounding box center [196, 88] width 27 height 9
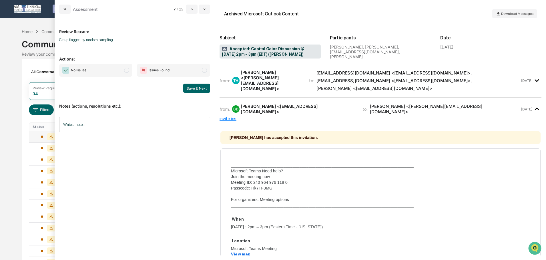
click at [125, 70] on span "modal" at bounding box center [126, 70] width 5 height 5
click at [197, 87] on button "Save & Next" at bounding box center [196, 88] width 27 height 9
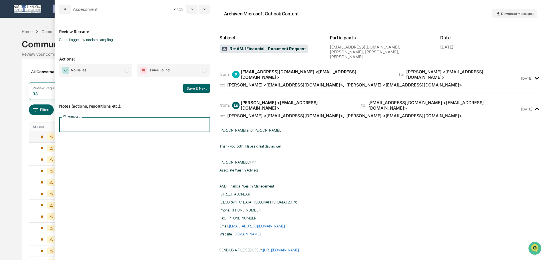
click at [98, 127] on input "Write a note..." at bounding box center [134, 124] width 151 height 15
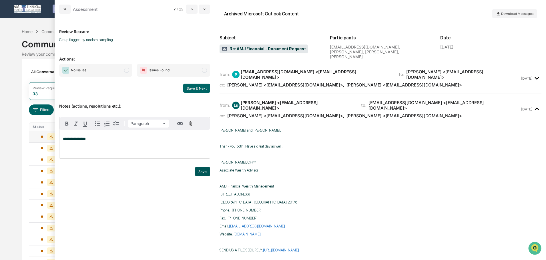
click at [202, 171] on button "Save" at bounding box center [202, 171] width 15 height 9
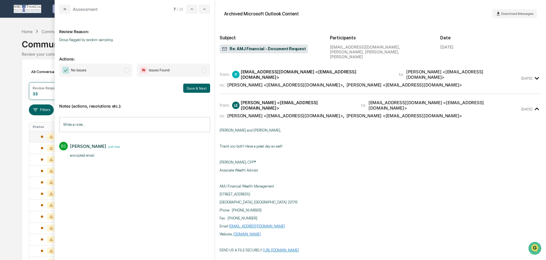
click at [125, 69] on span "modal" at bounding box center [126, 70] width 5 height 5
click at [199, 88] on button "Save & Next" at bounding box center [196, 88] width 27 height 9
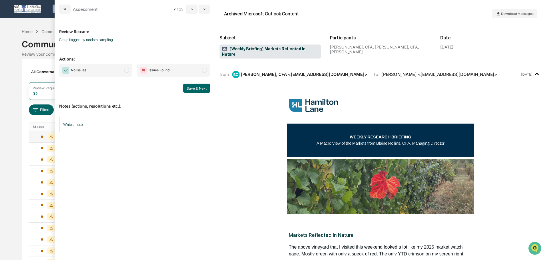
click at [125, 70] on span "modal" at bounding box center [126, 70] width 5 height 5
click at [198, 88] on button "Save & Next" at bounding box center [196, 88] width 27 height 9
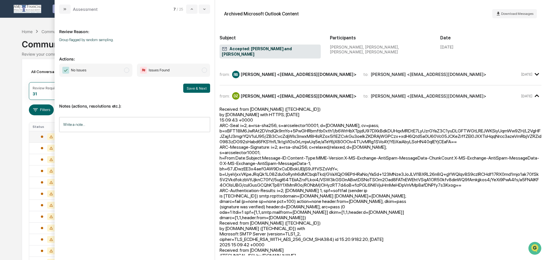
click at [126, 69] on span "modal" at bounding box center [126, 70] width 5 height 5
click at [204, 89] on button "Save & Next" at bounding box center [196, 88] width 27 height 9
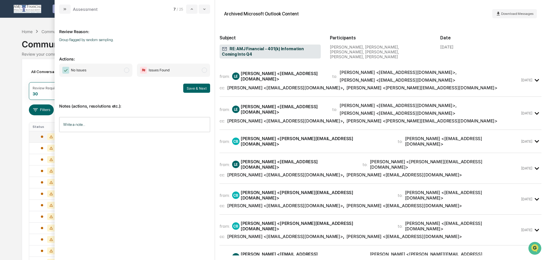
click at [134, 124] on input "Write a note..." at bounding box center [134, 124] width 151 height 15
click at [203, 173] on button "Save" at bounding box center [202, 171] width 15 height 9
click at [126, 69] on span "modal" at bounding box center [126, 70] width 5 height 5
click at [197, 88] on button "Save & Next" at bounding box center [196, 88] width 27 height 9
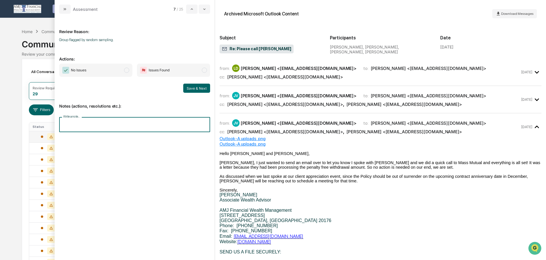
click at [175, 125] on input "Write a note..." at bounding box center [134, 124] width 151 height 15
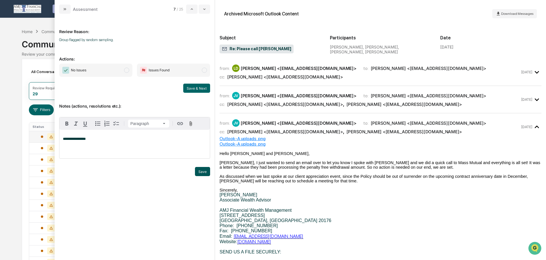
click at [203, 172] on button "Save" at bounding box center [202, 171] width 15 height 9
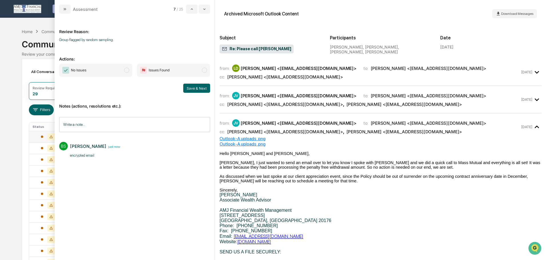
click at [128, 72] on span "modal" at bounding box center [126, 70] width 5 height 5
click at [196, 89] on button "Save & Next" at bounding box center [196, 88] width 27 height 9
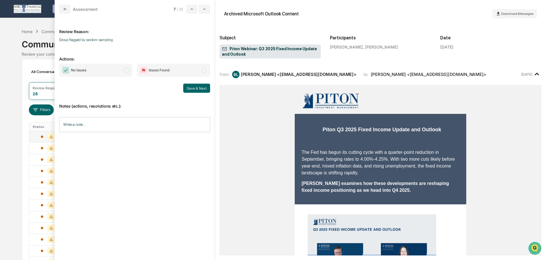
click at [127, 69] on span "modal" at bounding box center [126, 70] width 5 height 5
click at [191, 88] on button "Save & Next" at bounding box center [196, 88] width 27 height 9
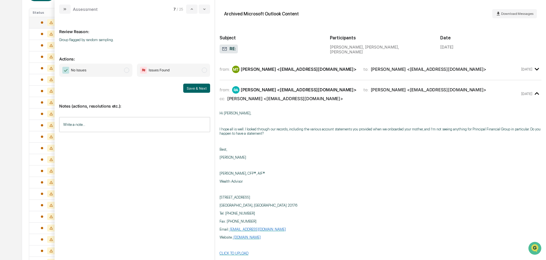
click at [139, 126] on input "Write a note..." at bounding box center [134, 124] width 151 height 15
click at [199, 173] on button "Save" at bounding box center [202, 171] width 15 height 9
click at [125, 69] on span "modal" at bounding box center [126, 70] width 5 height 5
click at [190, 88] on button "Save & Next" at bounding box center [196, 88] width 27 height 9
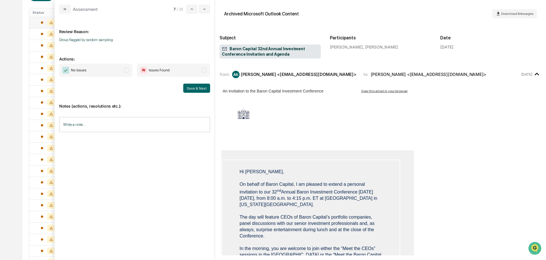
click at [128, 71] on span "modal" at bounding box center [126, 70] width 5 height 5
click at [197, 85] on button "Save & Next" at bounding box center [196, 88] width 27 height 9
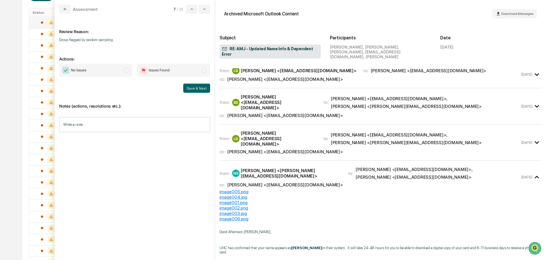
scroll to position [86, 0]
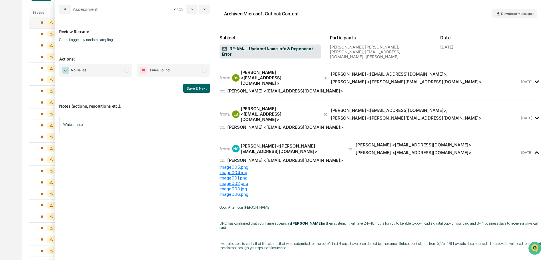
click at [535, 77] on icon "modal" at bounding box center [536, 81] width 9 height 9
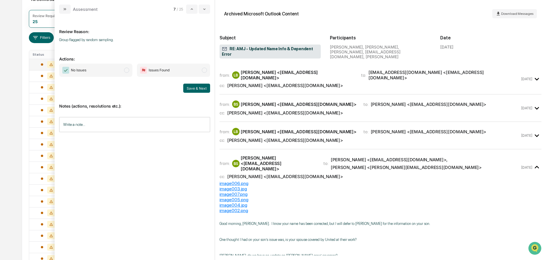
scroll to position [0, 0]
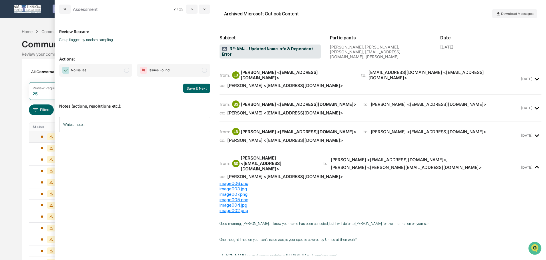
click at [532, 163] on icon "modal" at bounding box center [536, 167] width 9 height 9
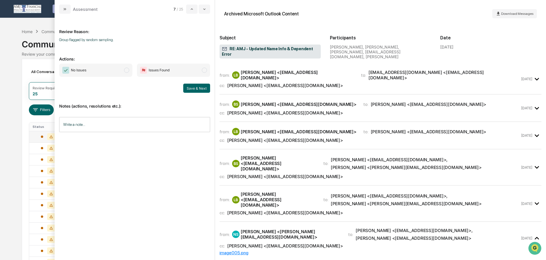
click at [533, 75] on icon "modal" at bounding box center [536, 79] width 9 height 9
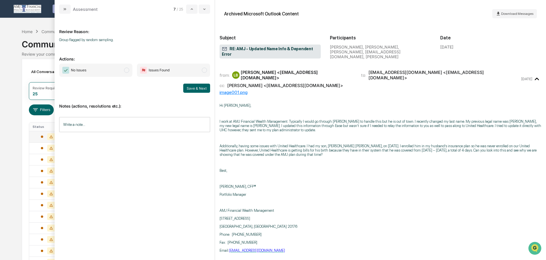
click at [534, 78] on icon "modal" at bounding box center [536, 79] width 4 height 3
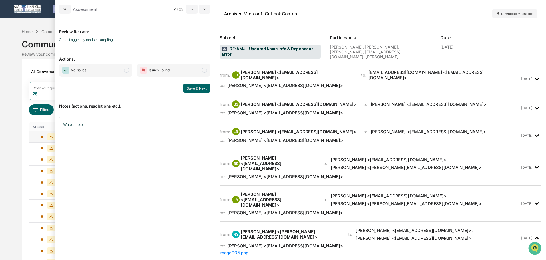
click at [534, 104] on icon "modal" at bounding box center [536, 108] width 9 height 9
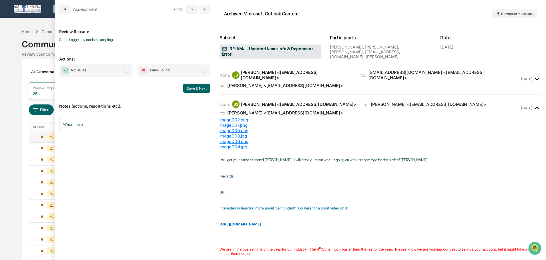
click at [534, 104] on icon "modal" at bounding box center [536, 108] width 9 height 9
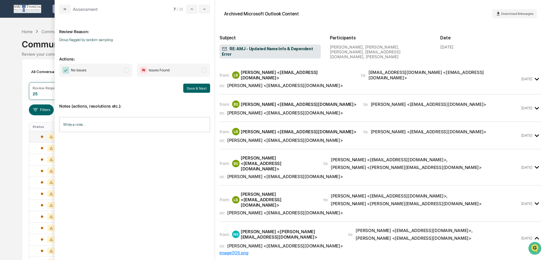
click at [534, 135] on icon "modal" at bounding box center [536, 136] width 4 height 3
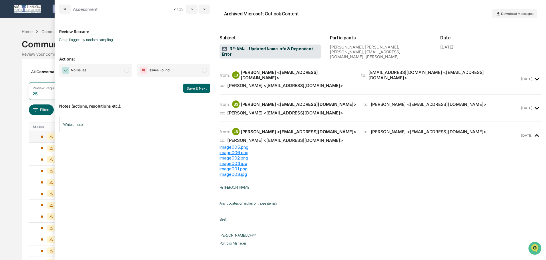
click at [532, 131] on icon "modal" at bounding box center [536, 135] width 9 height 9
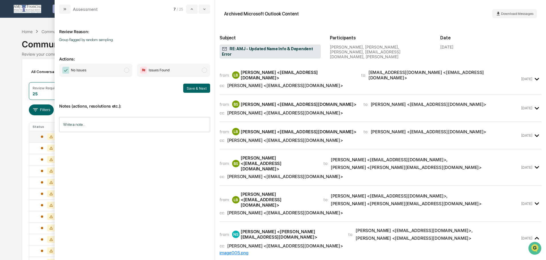
click at [534, 166] on icon "modal" at bounding box center [536, 167] width 4 height 3
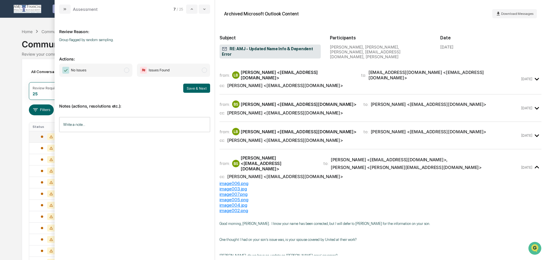
click at [534, 166] on icon "modal" at bounding box center [536, 167] width 4 height 3
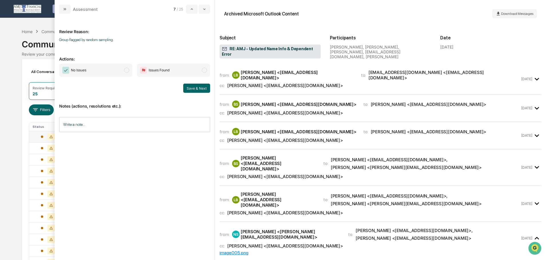
click at [534, 202] on icon "modal" at bounding box center [536, 203] width 4 height 3
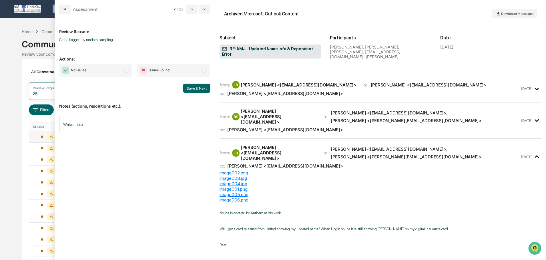
scroll to position [57, 0]
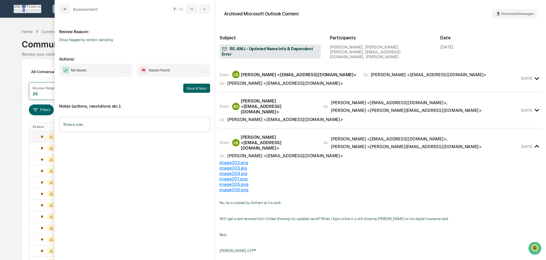
click at [533, 142] on icon "modal" at bounding box center [536, 146] width 9 height 9
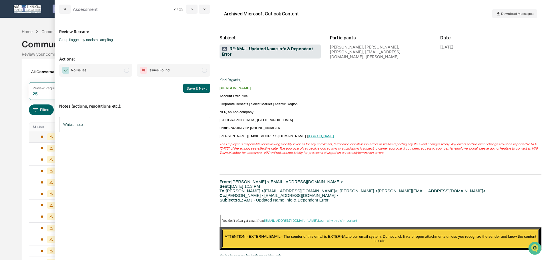
scroll to position [86, 0]
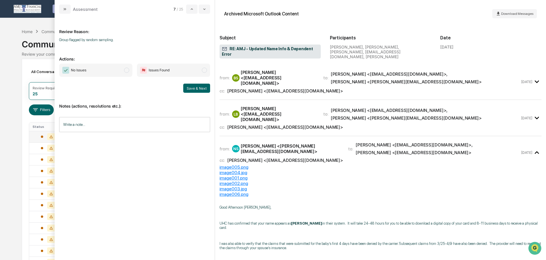
click at [123, 122] on input "Write a note..." at bounding box center [134, 124] width 151 height 15
click at [202, 167] on div "Trigger" at bounding box center [134, 164] width 151 height 5
click at [203, 172] on button "Save" at bounding box center [202, 171] width 15 height 9
click at [128, 69] on span "modal" at bounding box center [126, 70] width 5 height 5
click at [201, 89] on button "Save & Next" at bounding box center [196, 88] width 27 height 9
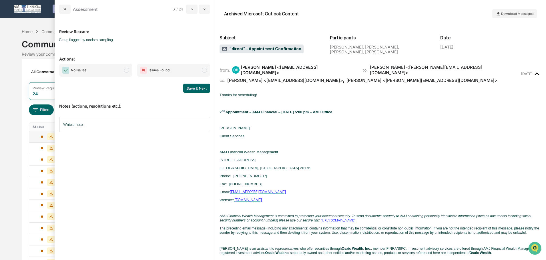
click at [124, 69] on span "No Issues" at bounding box center [95, 70] width 73 height 13
click at [190, 88] on button "Save & Next" at bounding box center [196, 88] width 27 height 9
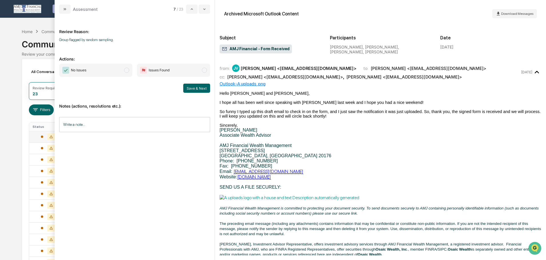
click at [128, 70] on span "modal" at bounding box center [126, 70] width 5 height 5
click at [193, 86] on button "Save & Next" at bounding box center [196, 88] width 27 height 9
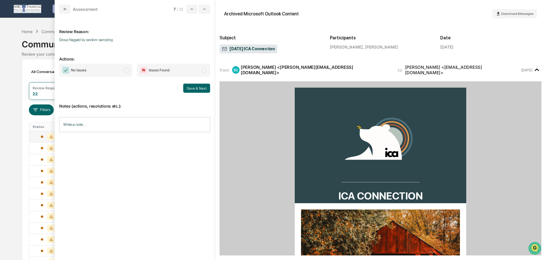
click at [125, 71] on span "modal" at bounding box center [126, 70] width 5 height 5
click at [196, 87] on button "Save & Next" at bounding box center [196, 88] width 27 height 9
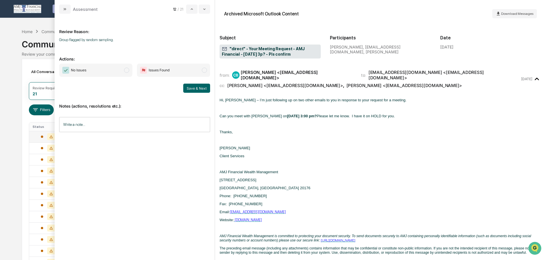
click at [126, 71] on span "modal" at bounding box center [126, 70] width 5 height 5
click at [202, 87] on button "Save & Next" at bounding box center [196, 88] width 27 height 9
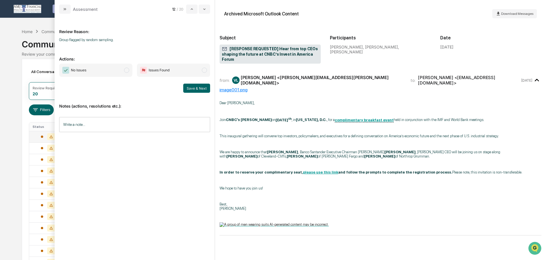
click at [124, 68] on span "No Issues" at bounding box center [95, 70] width 73 height 13
click at [196, 89] on button "Save & Next" at bounding box center [196, 88] width 27 height 9
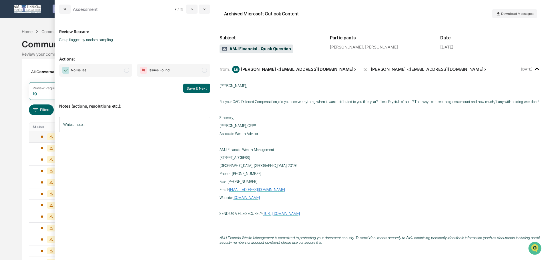
click at [129, 122] on input "Write a note..." at bounding box center [134, 124] width 151 height 15
click at [202, 172] on button "Save" at bounding box center [202, 171] width 15 height 9
click at [129, 69] on span "modal" at bounding box center [126, 70] width 5 height 5
click at [203, 86] on button "Save & Next" at bounding box center [196, 88] width 27 height 9
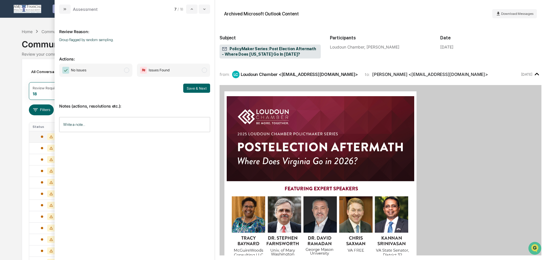
click at [125, 69] on span "modal" at bounding box center [126, 70] width 5 height 5
click at [191, 88] on button "Save & Next" at bounding box center [196, 88] width 27 height 9
click at [125, 69] on span "modal" at bounding box center [126, 70] width 5 height 5
click at [193, 89] on button "Save & Next" at bounding box center [196, 88] width 27 height 9
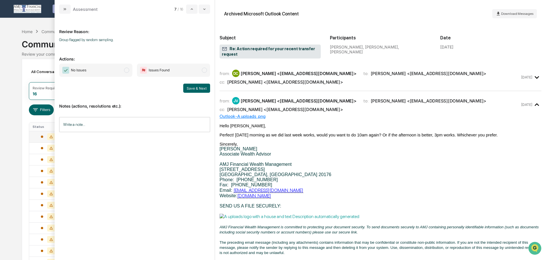
click at [166, 125] on input "Write a note..." at bounding box center [134, 124] width 151 height 15
click at [206, 171] on button "Save" at bounding box center [202, 171] width 15 height 9
click at [128, 68] on span "modal" at bounding box center [126, 70] width 5 height 5
click at [198, 85] on button "Save & Next" at bounding box center [196, 88] width 27 height 9
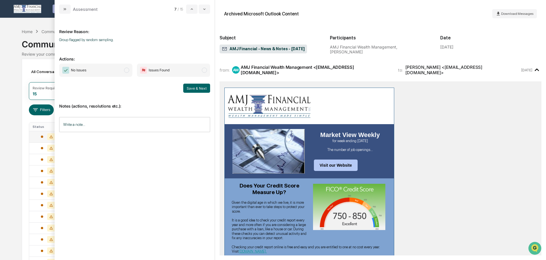
click at [126, 68] on span "modal" at bounding box center [126, 70] width 5 height 5
click at [191, 86] on button "Save & Next" at bounding box center [196, 88] width 27 height 9
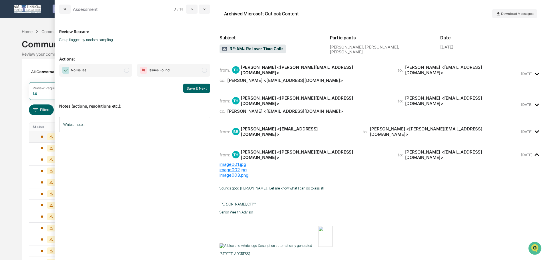
click at [534, 72] on icon "modal" at bounding box center [536, 73] width 9 height 9
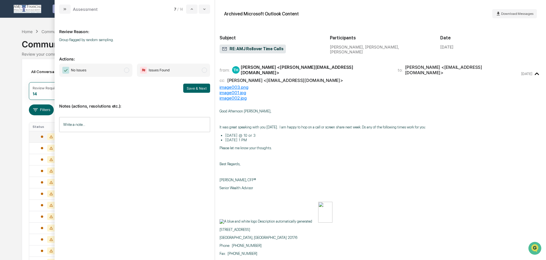
click at [534, 71] on icon "modal" at bounding box center [536, 73] width 9 height 9
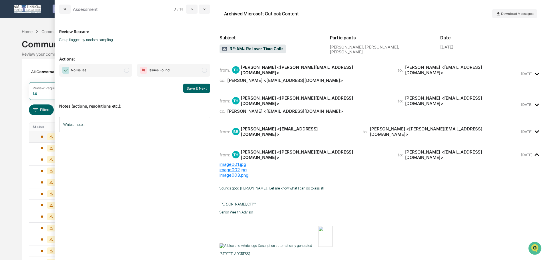
click at [533, 100] on icon "modal" at bounding box center [536, 104] width 9 height 9
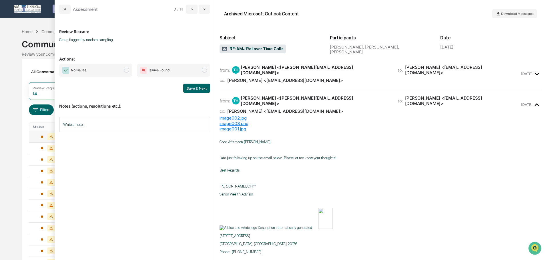
click at [534, 103] on icon "modal" at bounding box center [536, 104] width 4 height 3
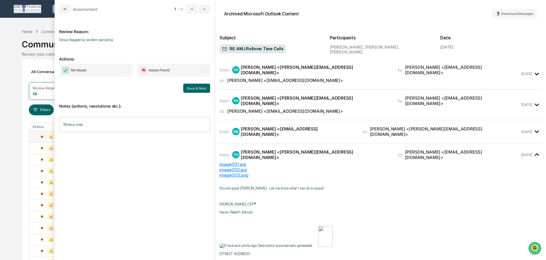
click at [534, 131] on icon "modal" at bounding box center [536, 132] width 4 height 3
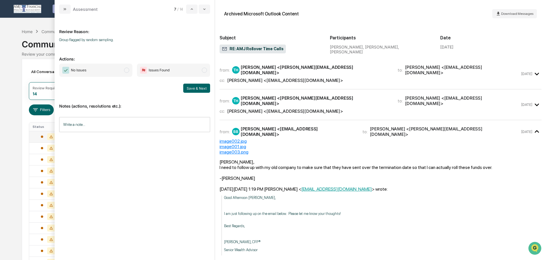
click at [532, 127] on icon "modal" at bounding box center [536, 131] width 9 height 9
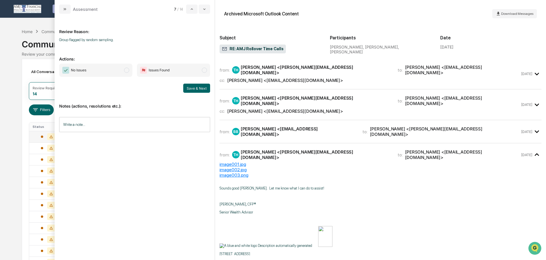
click at [96, 122] on input "Write a note..." at bounding box center [134, 124] width 151 height 15
click at [207, 173] on button "Save" at bounding box center [202, 171] width 15 height 9
click at [126, 70] on span "modal" at bounding box center [126, 70] width 5 height 5
click at [196, 87] on button "Save & Next" at bounding box center [196, 88] width 27 height 9
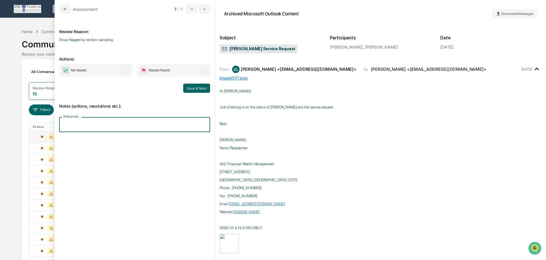
click at [135, 125] on input "Write a note..." at bounding box center [134, 124] width 151 height 15
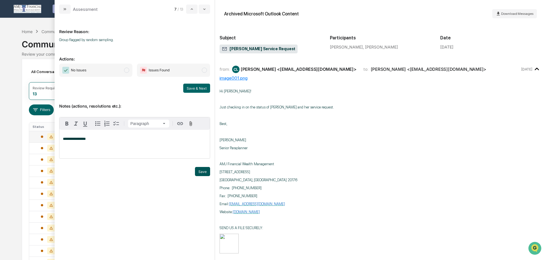
click at [202, 171] on button "Save" at bounding box center [202, 171] width 15 height 9
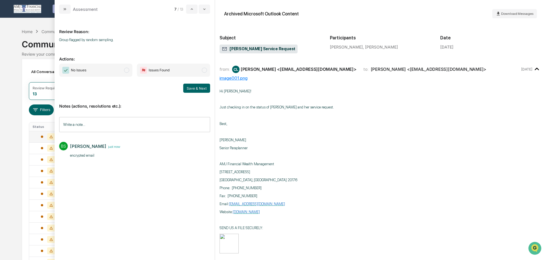
click at [125, 71] on span "modal" at bounding box center [126, 70] width 5 height 5
click at [195, 90] on button "Save & Next" at bounding box center [196, 88] width 27 height 9
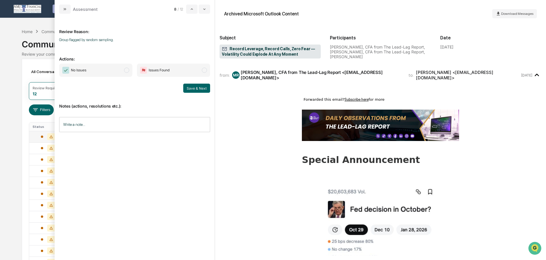
click at [125, 70] on span "modal" at bounding box center [126, 70] width 5 height 5
click at [200, 87] on button "Save & Next" at bounding box center [196, 88] width 27 height 9
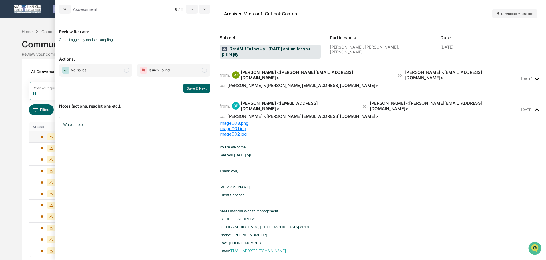
click at [127, 69] on span "modal" at bounding box center [126, 70] width 5 height 5
click at [197, 87] on button "Save & Next" at bounding box center [196, 88] width 27 height 9
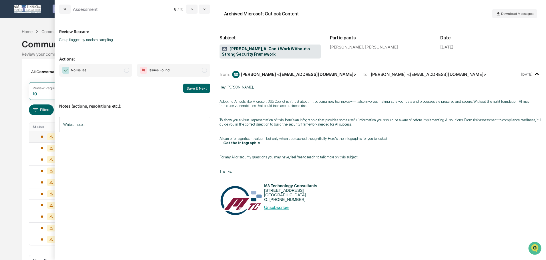
click at [127, 67] on span "No Issues" at bounding box center [95, 70] width 73 height 13
click at [195, 89] on button "Save & Next" at bounding box center [196, 88] width 27 height 9
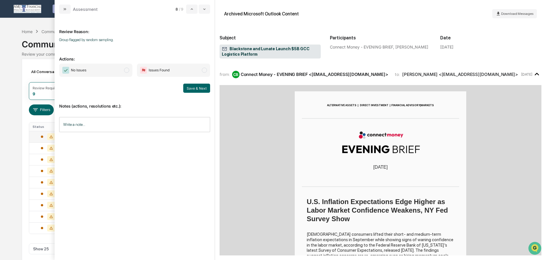
click at [127, 71] on span "modal" at bounding box center [126, 70] width 5 height 5
click at [191, 87] on button "Save & Next" at bounding box center [196, 88] width 27 height 9
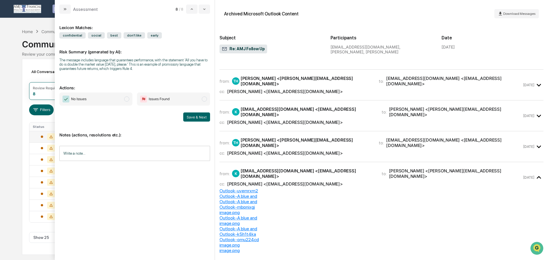
scroll to position [57, 0]
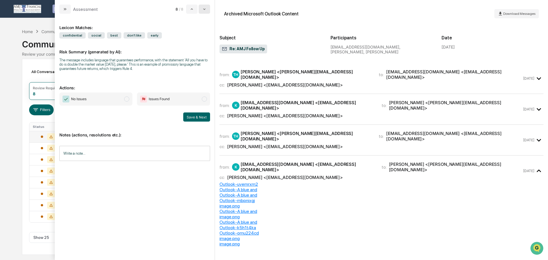
click at [204, 9] on icon "modal" at bounding box center [204, 9] width 5 height 5
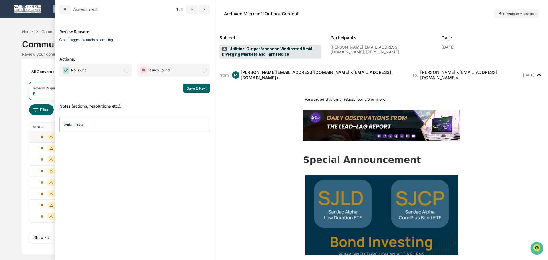
click at [129, 71] on span "modal" at bounding box center [126, 70] width 5 height 5
click at [198, 87] on button "Save & Next" at bounding box center [196, 88] width 27 height 9
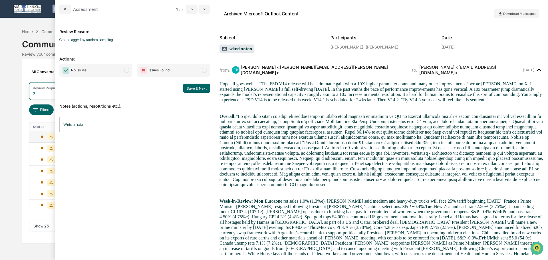
click at [125, 70] on span "modal" at bounding box center [126, 70] width 5 height 5
click at [198, 87] on button "Save & Next" at bounding box center [196, 88] width 27 height 9
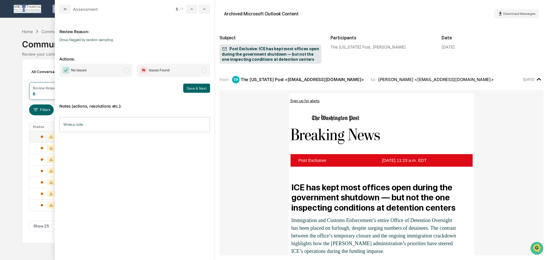
click at [128, 69] on span "modal" at bounding box center [126, 70] width 5 height 5
click at [189, 86] on button "Save & Next" at bounding box center [196, 88] width 27 height 9
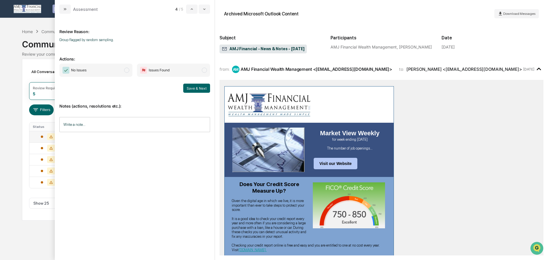
click at [128, 70] on span "modal" at bounding box center [126, 70] width 5 height 5
click at [195, 88] on button "Save & Next" at bounding box center [196, 88] width 27 height 9
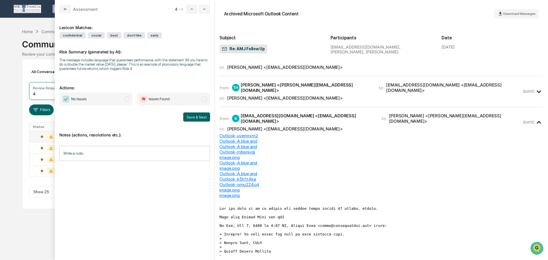
scroll to position [114, 0]
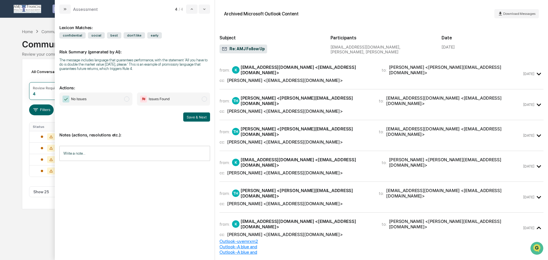
scroll to position [114, 0]
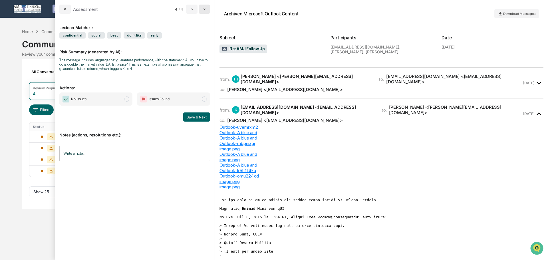
click at [203, 10] on icon "modal" at bounding box center [204, 9] width 5 height 5
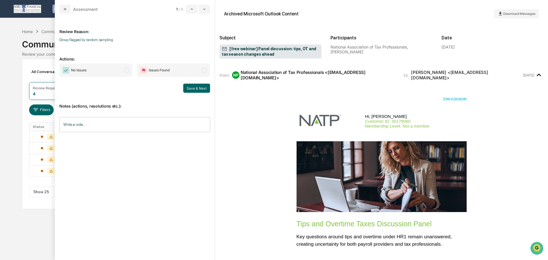
click at [127, 71] on span "modal" at bounding box center [126, 70] width 5 height 5
click at [201, 89] on button "Save & Next" at bounding box center [196, 88] width 27 height 9
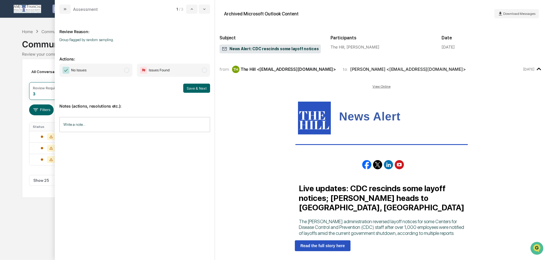
click at [125, 70] on span "modal" at bounding box center [126, 70] width 5 height 5
click at [198, 86] on button "Save & Next" at bounding box center [196, 88] width 27 height 9
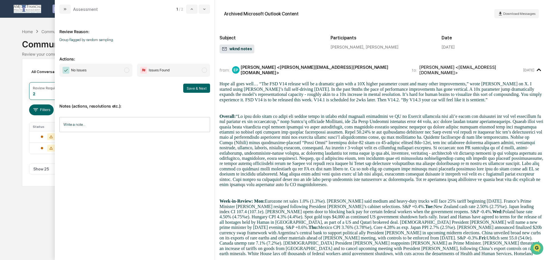
click at [128, 69] on span "modal" at bounding box center [126, 70] width 5 height 5
click at [198, 88] on button "Save & Next" at bounding box center [196, 88] width 27 height 9
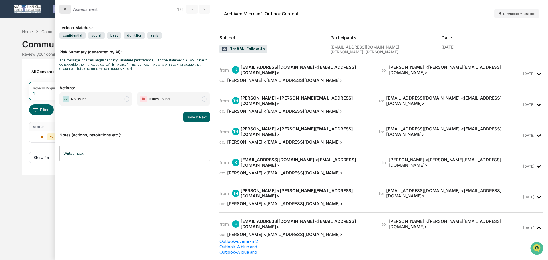
click at [65, 8] on icon "modal" at bounding box center [65, 9] width 5 height 5
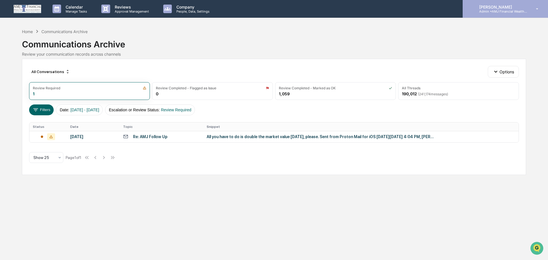
click at [493, 10] on p "Admin • AMJ Financial Wealth Management" at bounding box center [501, 11] width 53 height 4
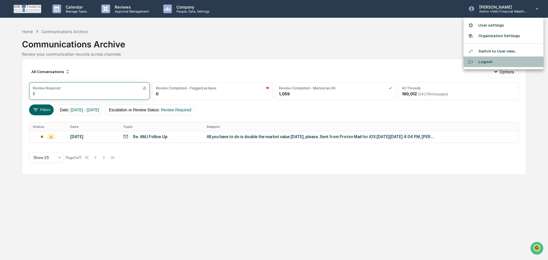
click at [486, 61] on li "Logout" at bounding box center [504, 62] width 80 height 11
